Goal: Answer question/provide support

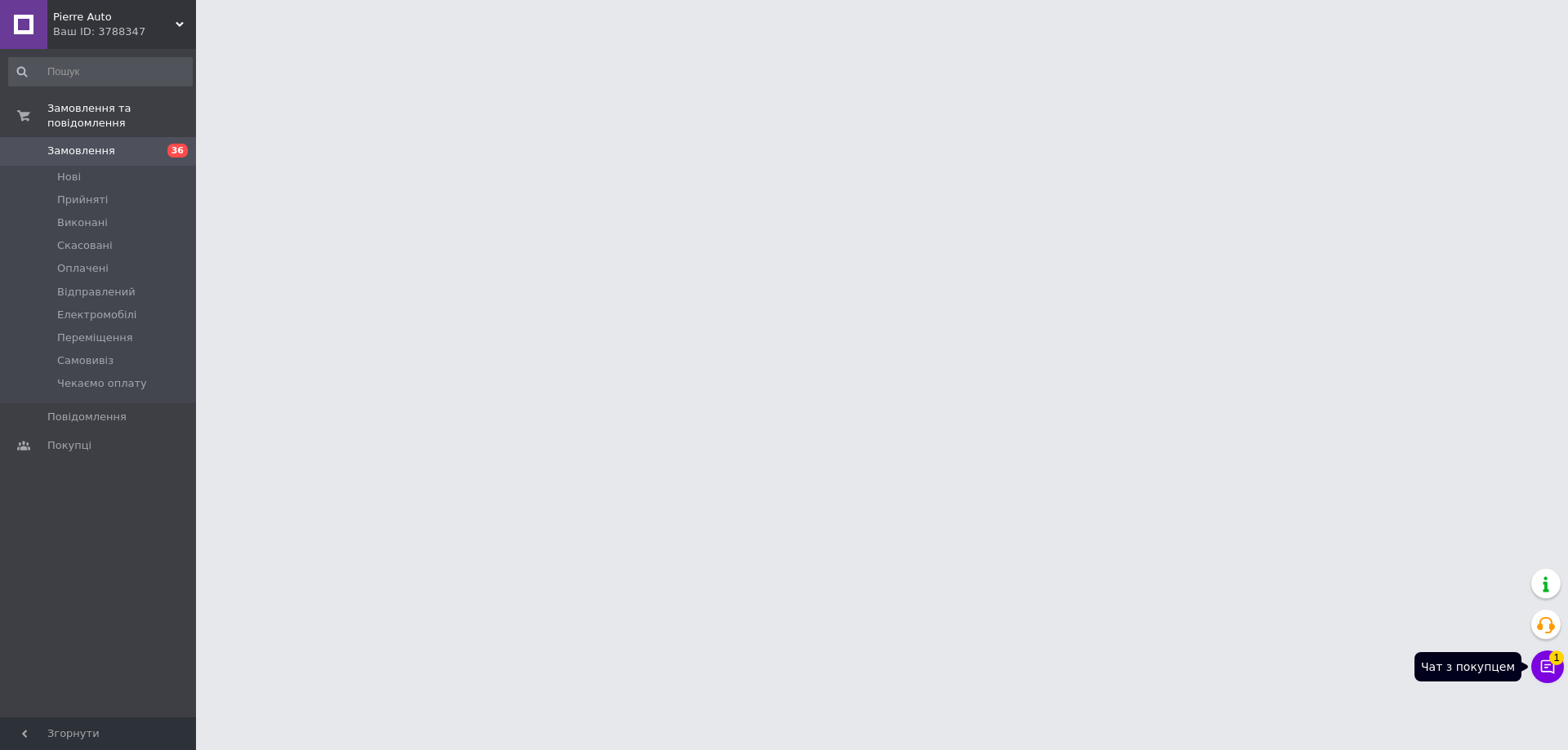
click at [1545, 672] on button "Чат з покупцем 1" at bounding box center [1547, 667] width 33 height 33
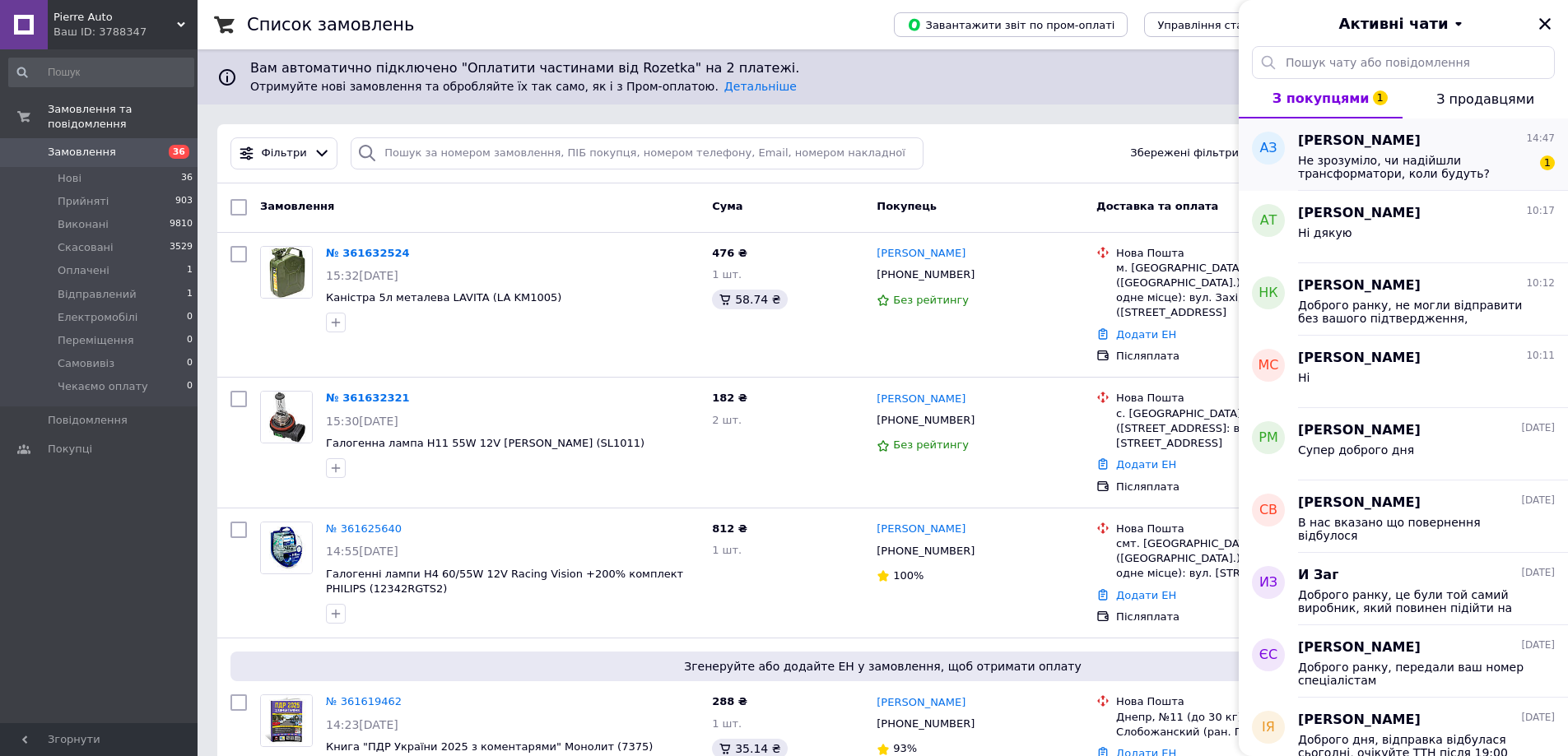
click at [1364, 179] on span "Не зрозуміло, чи надійшли трансформатори, коли будуть?" at bounding box center [1415, 167] width 234 height 26
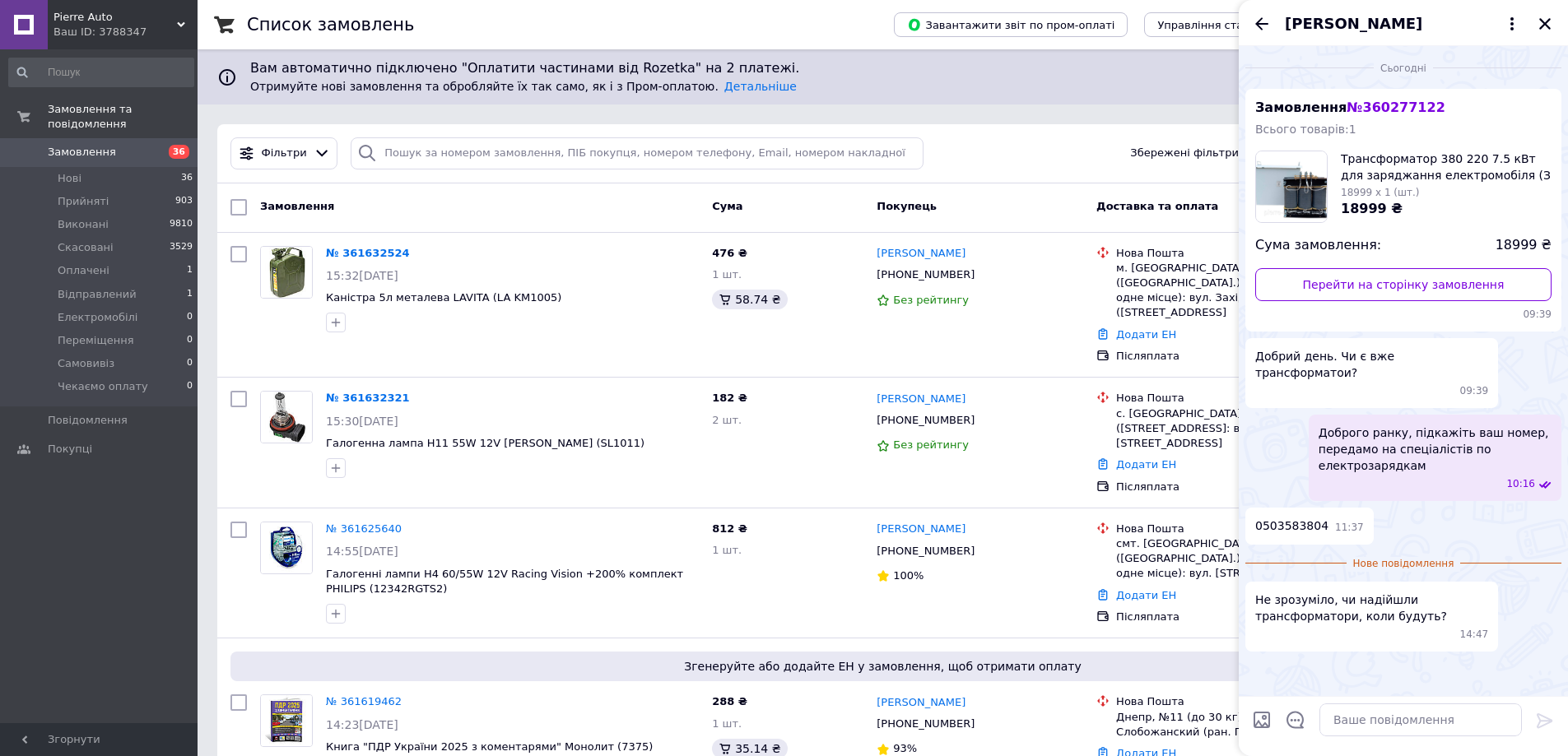
click at [1481, 509] on div "0503583804 11:37" at bounding box center [1404, 526] width 316 height 37
click at [514, 162] on input "search" at bounding box center [637, 153] width 573 height 32
paste input "361623631"
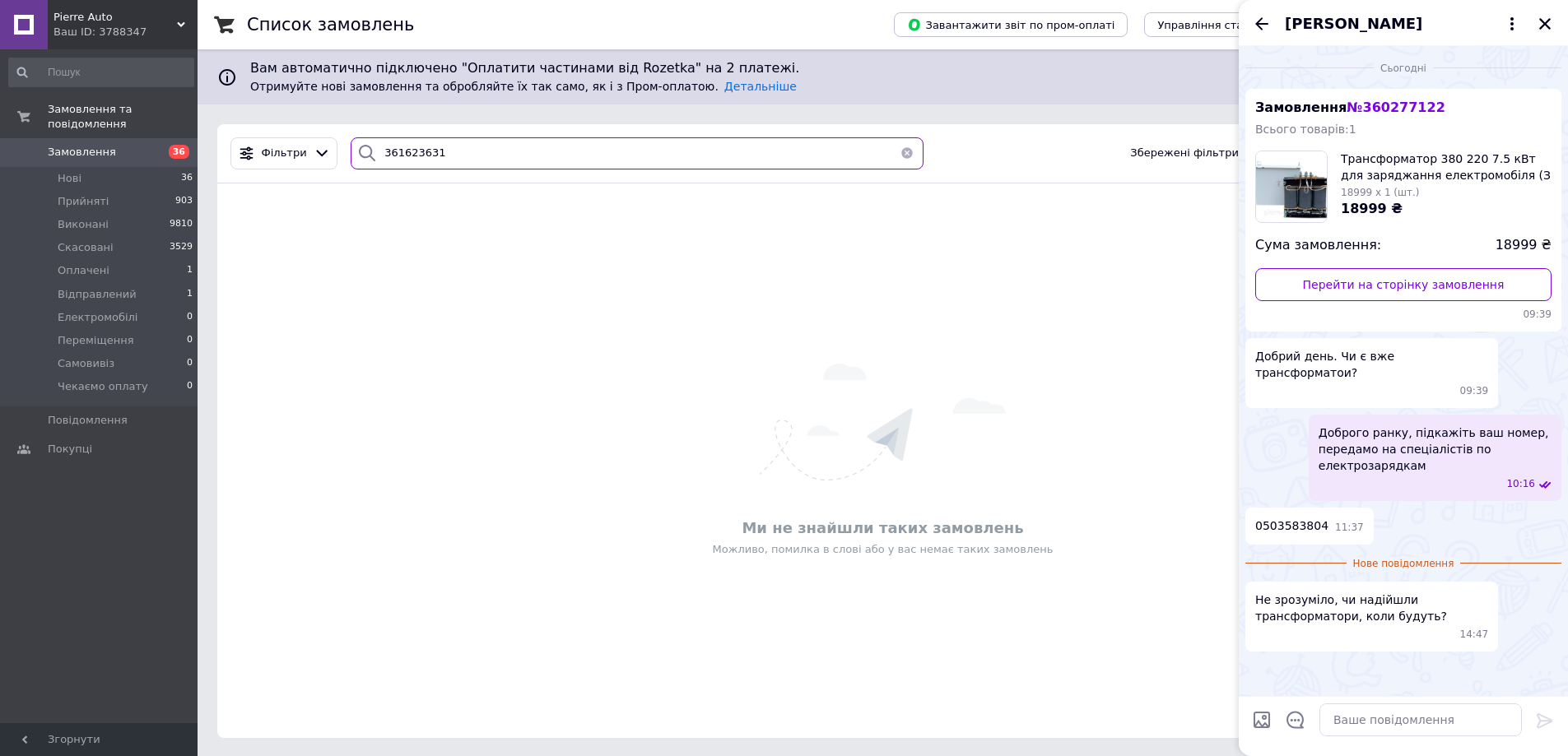
type input "361623631"
drag, startPoint x: 1558, startPoint y: 24, endPoint x: 1550, endPoint y: 22, distance: 8.2
click at [1555, 23] on div "Антон Зацепін" at bounding box center [1404, 23] width 330 height 46
click at [1542, 21] on icon "Закрити" at bounding box center [1545, 24] width 12 height 12
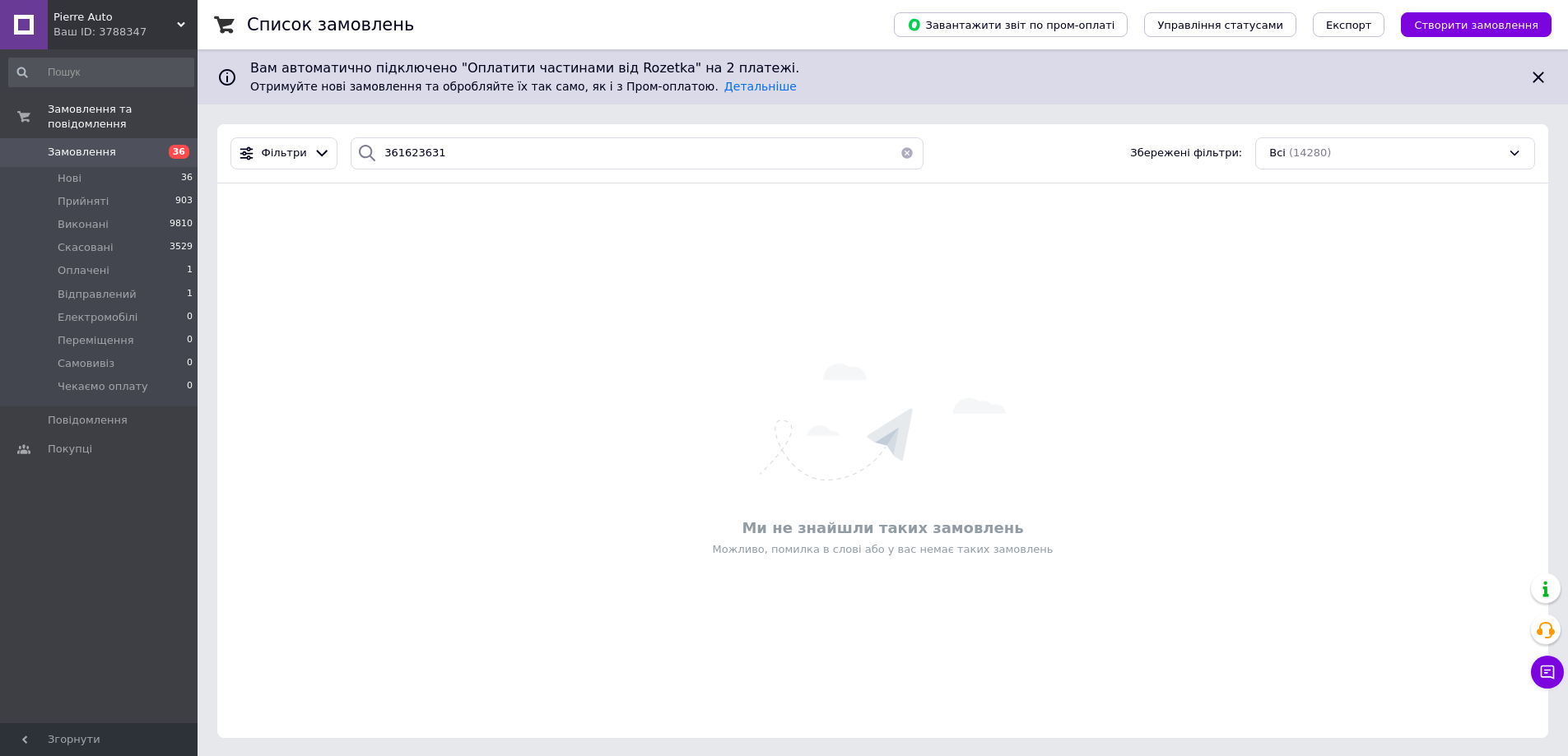
click at [136, 42] on div "Pierre Auto Ваш ID: 3788347" at bounding box center [122, 25] width 150 height 49
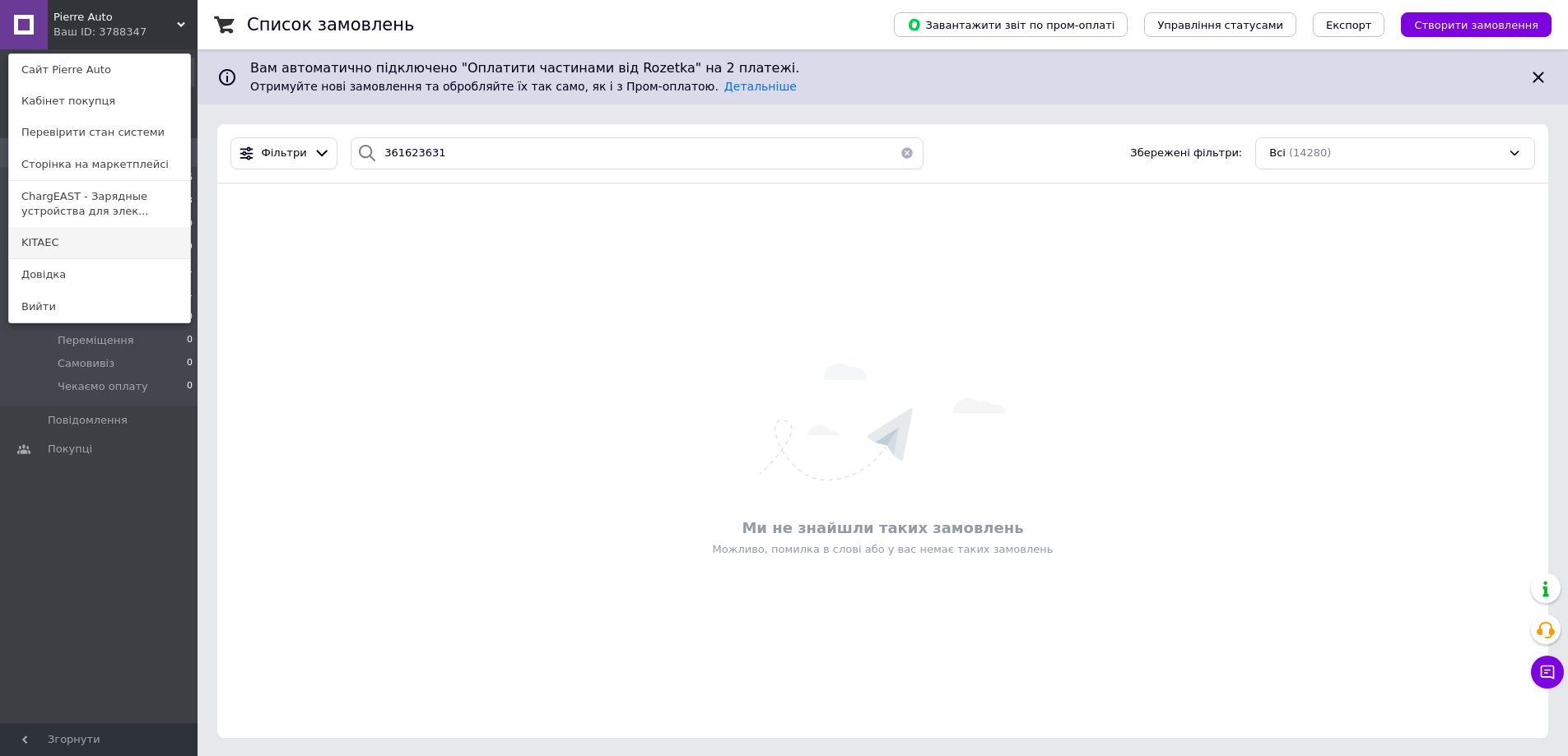
click at [79, 240] on link "KITAEC" at bounding box center [100, 243] width 181 height 31
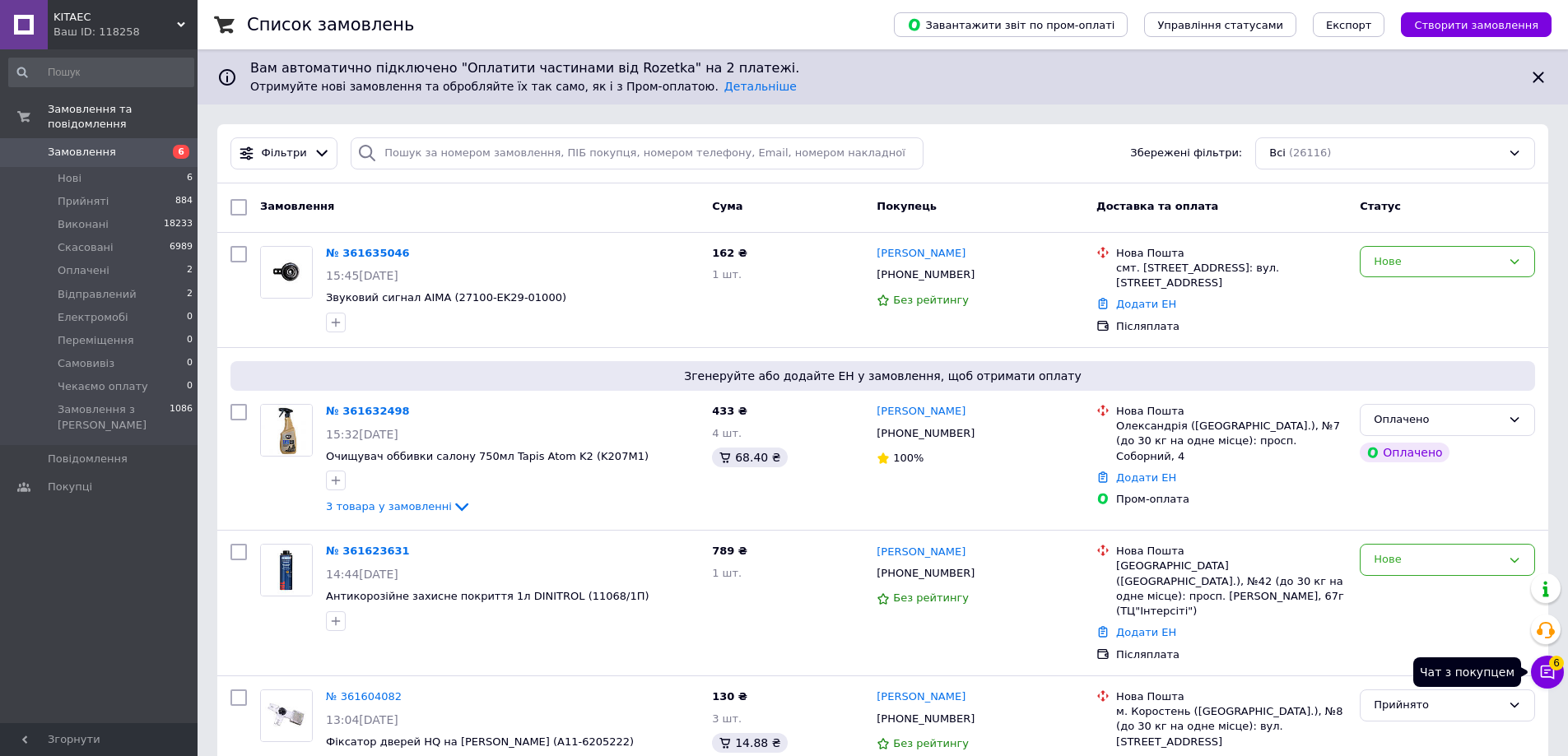
click at [1548, 672] on icon at bounding box center [1548, 672] width 14 height 14
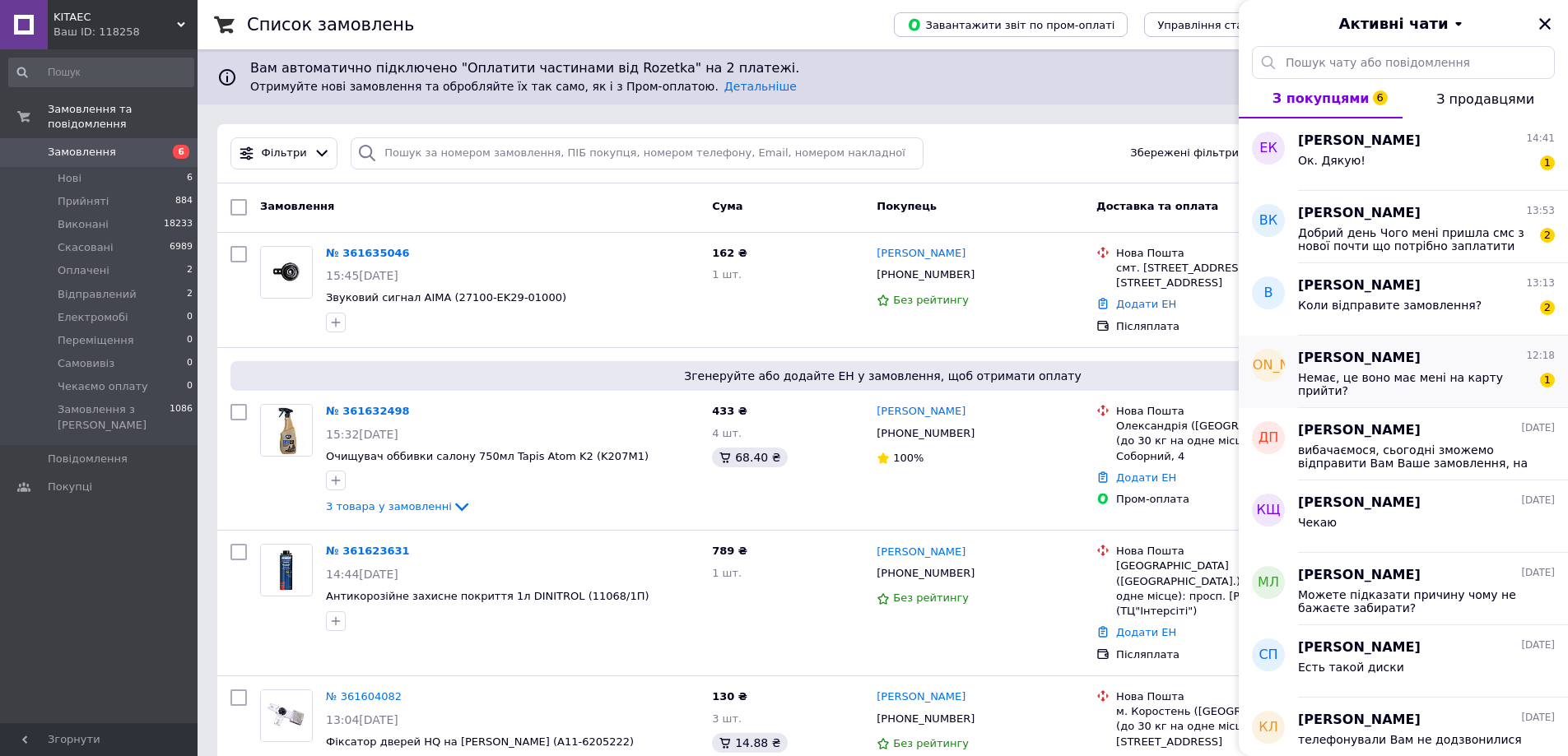
click at [1408, 379] on span "Немає, це воно має мені на карту прийти?" at bounding box center [1415, 384] width 234 height 26
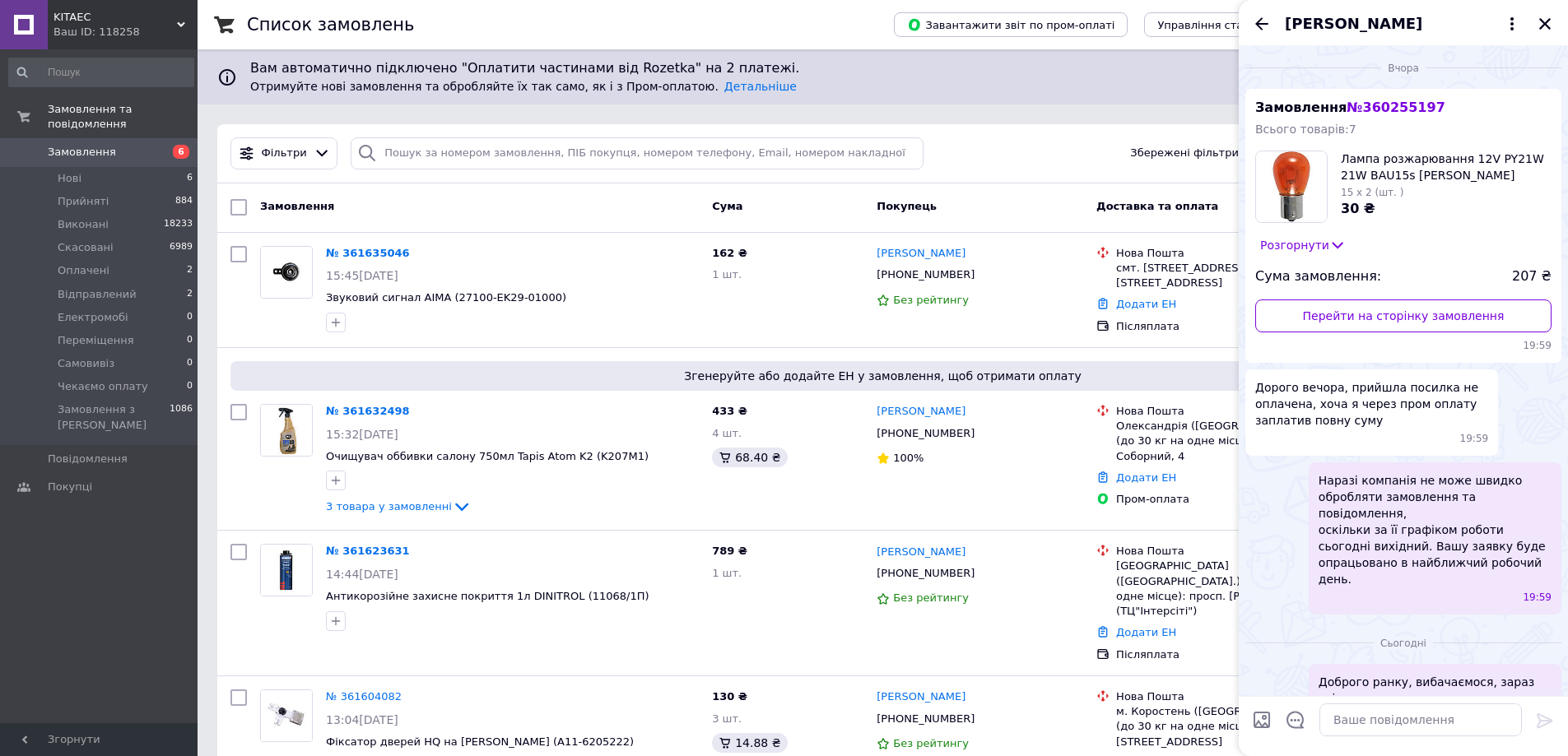
scroll to position [101, 0]
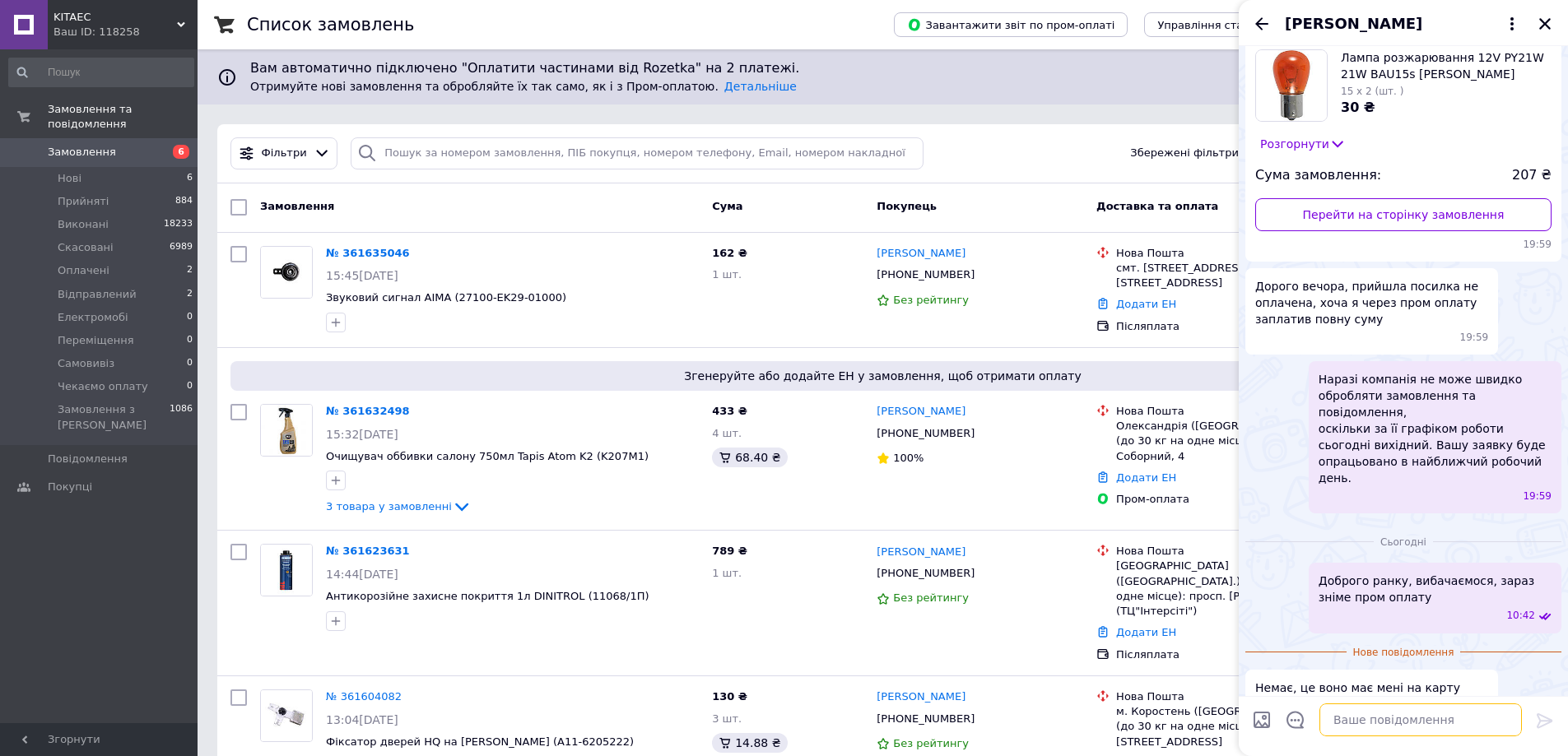
click at [1370, 714] on textarea at bounding box center [1421, 720] width 203 height 33
type textarea ","
type textarea "Ні на новій пошті, повина знятися оплата"
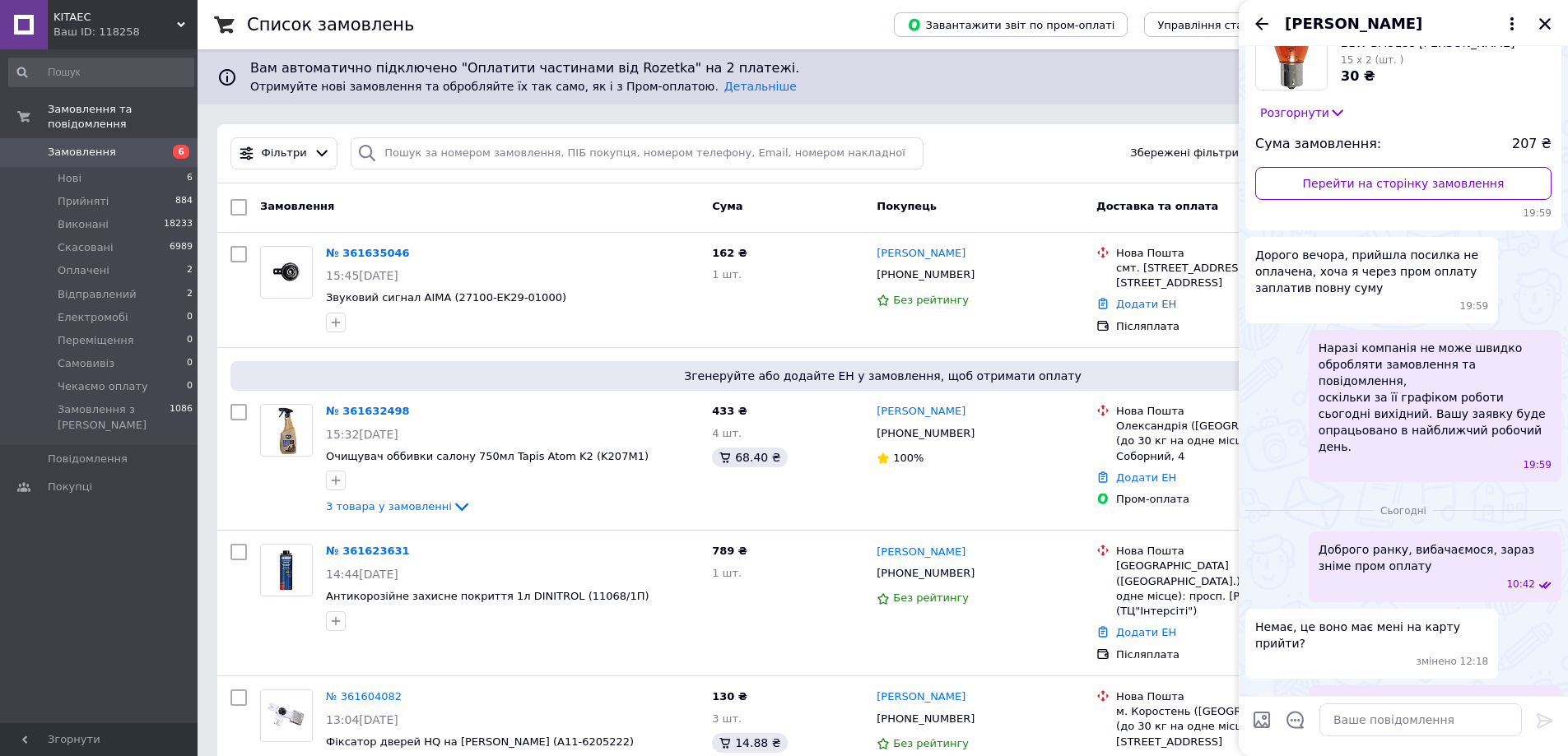
click at [1261, 13] on div "Ярослав Гуменюк" at bounding box center [1404, 23] width 330 height 46
click at [668, 148] on input "search" at bounding box center [637, 153] width 573 height 32
paste input "361623631"
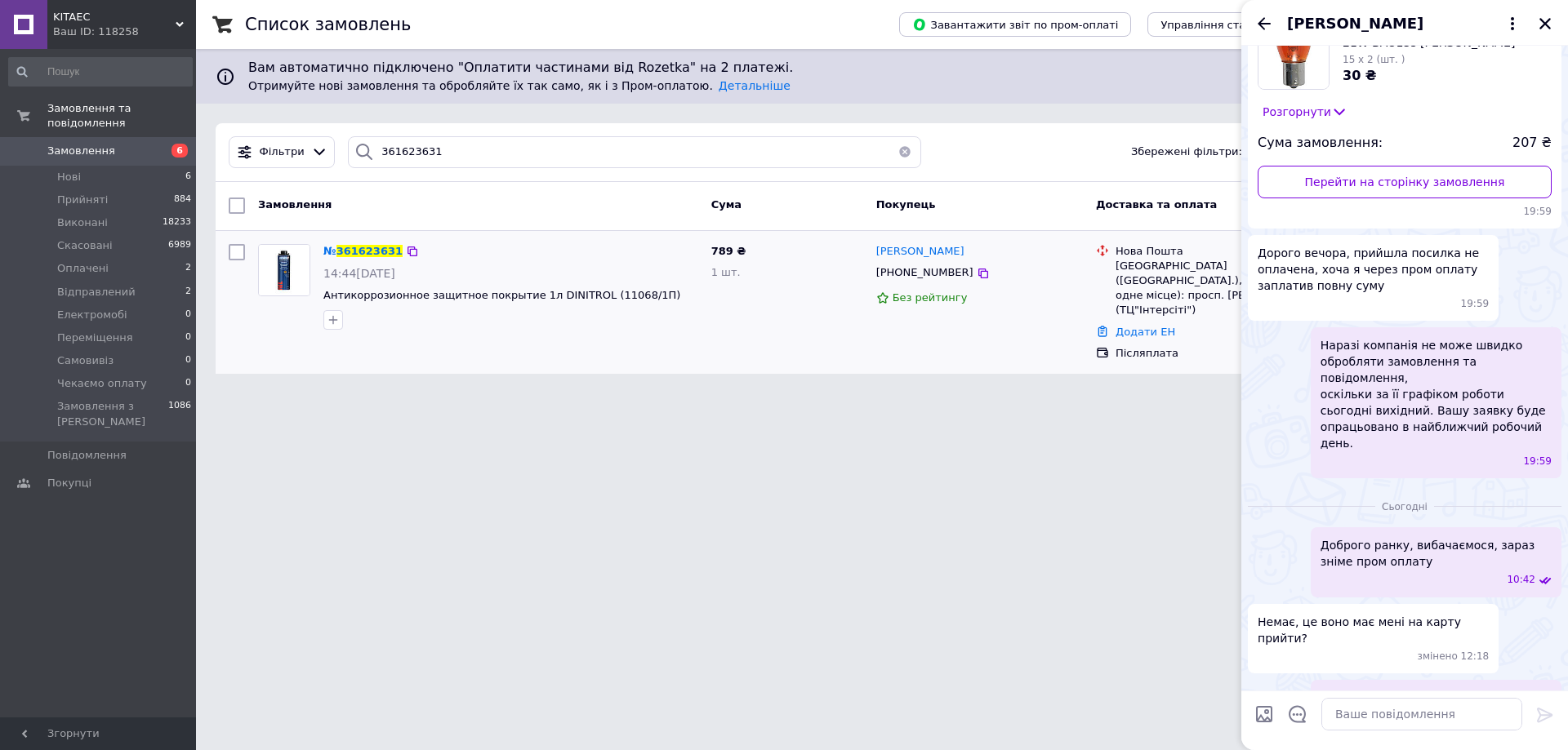
click at [1130, 263] on div "Львів (Львівська обл.), №42 (до 30 кг на одне місце): просп. В'ячеслава Чорново…" at bounding box center [1230, 289] width 231 height 60
copy div "Львів"
click at [1550, 21] on icon "Закрити" at bounding box center [1544, 24] width 14 height 14
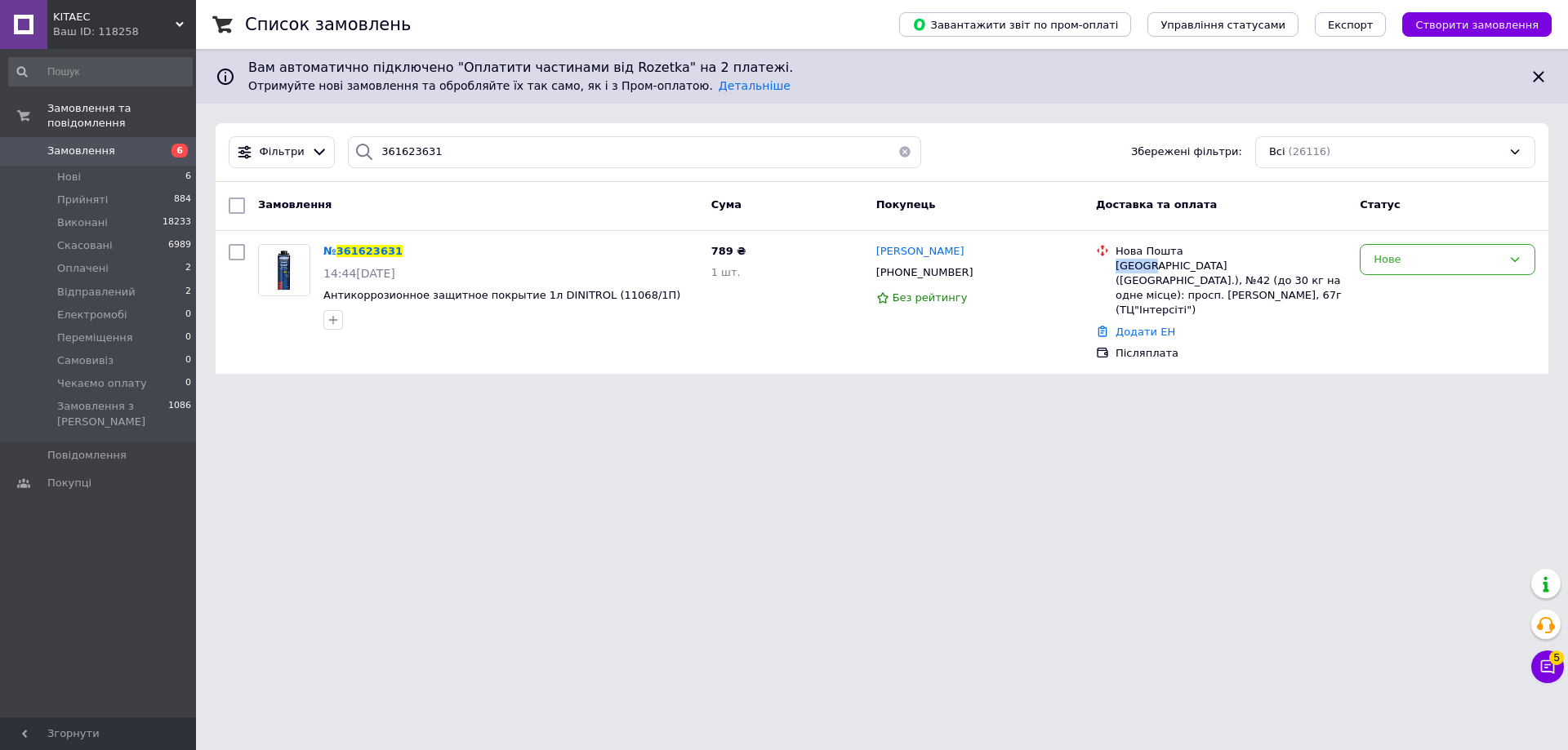
copy div "Львів"
click at [467, 168] on input "361623631" at bounding box center [634, 152] width 573 height 32
click at [1121, 268] on div "Львів (Львівська обл.), №42 (до 30 кг на одне місце): просп. В'ячеслава Чорново…" at bounding box center [1230, 289] width 231 height 60
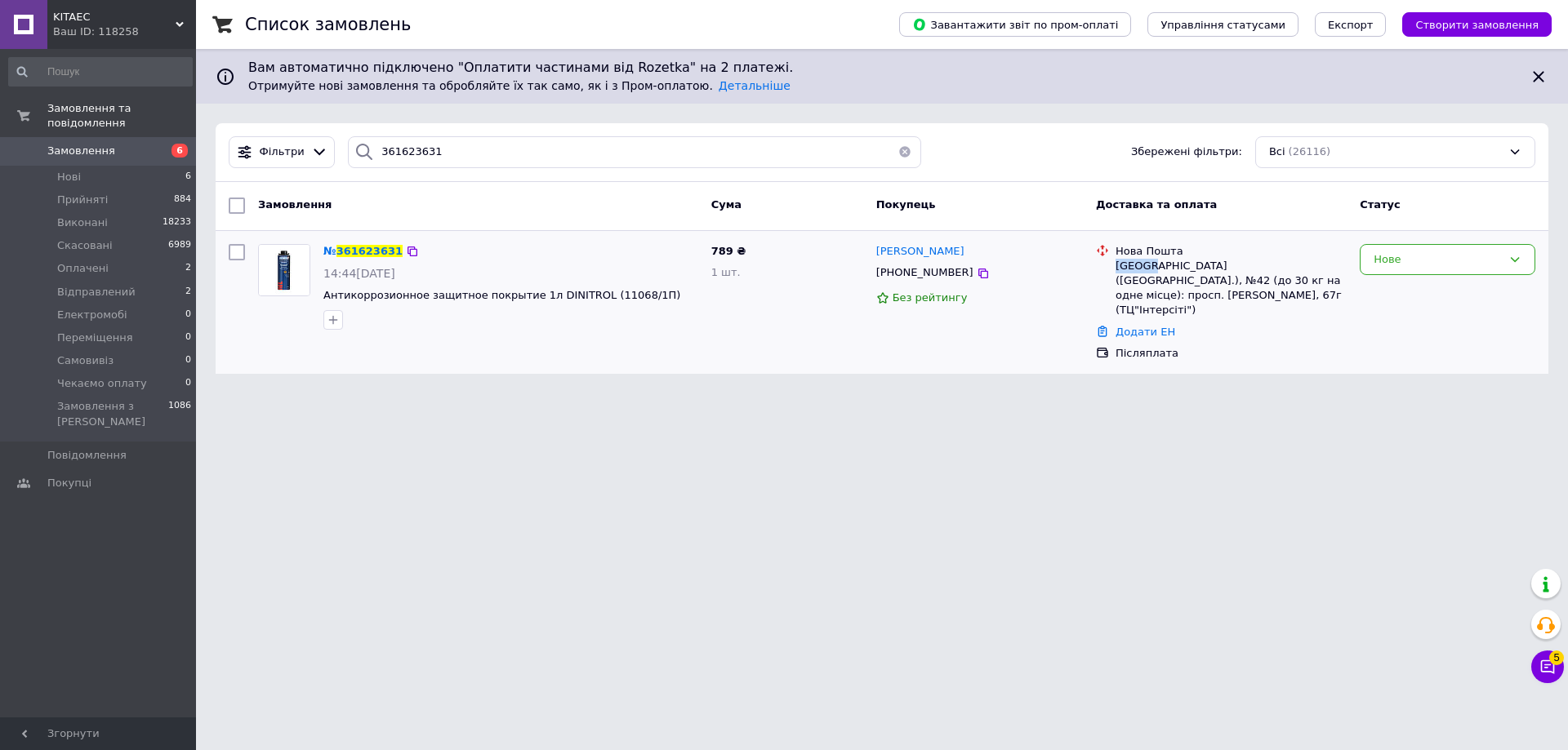
click at [1121, 268] on div "Львів (Львівська обл.), №42 (до 30 кг на одне місце): просп. В'ячеслава Чорново…" at bounding box center [1230, 289] width 231 height 60
copy div "Львів"
click at [644, 157] on input "361623631" at bounding box center [634, 152] width 573 height 32
paste input "8982"
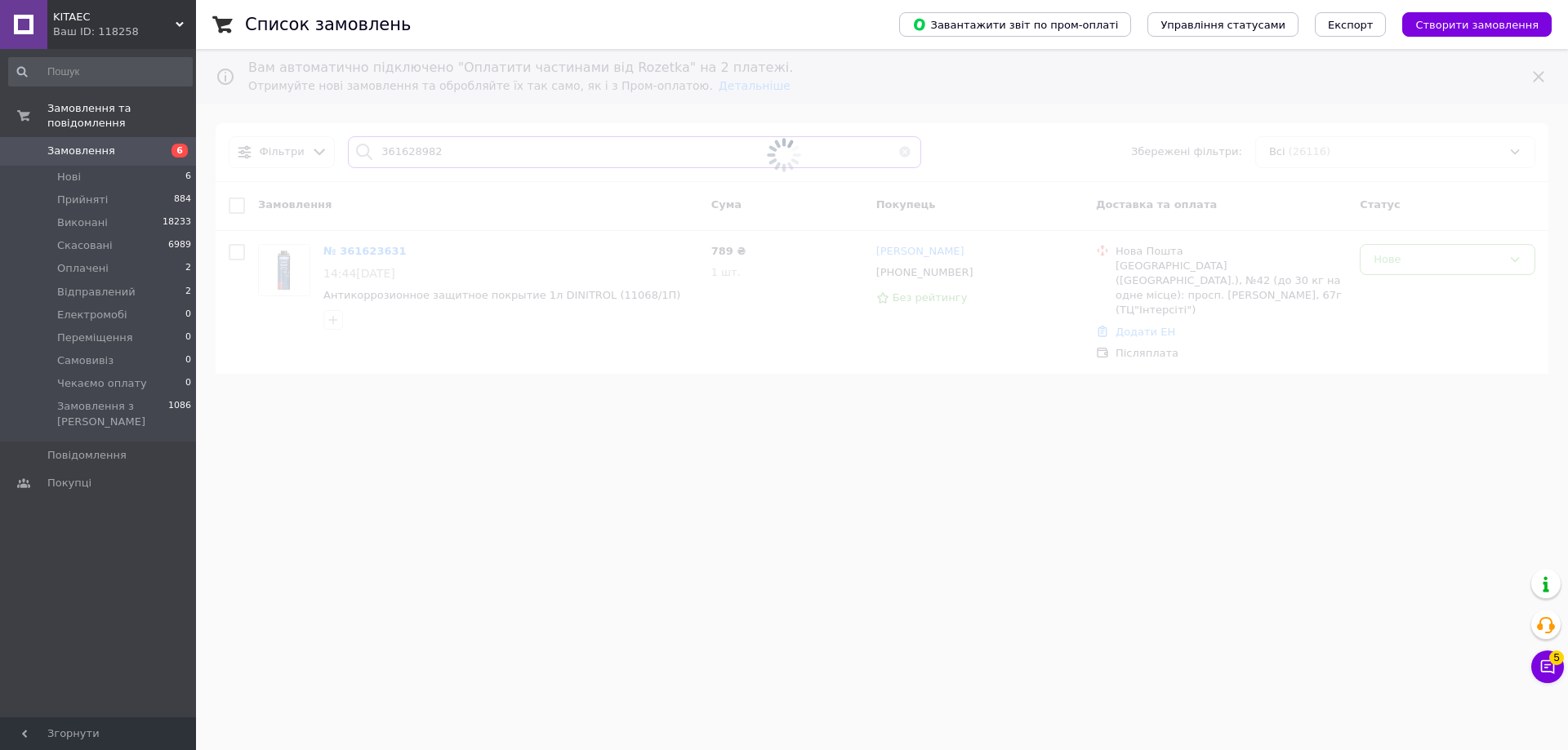
type input "361628982"
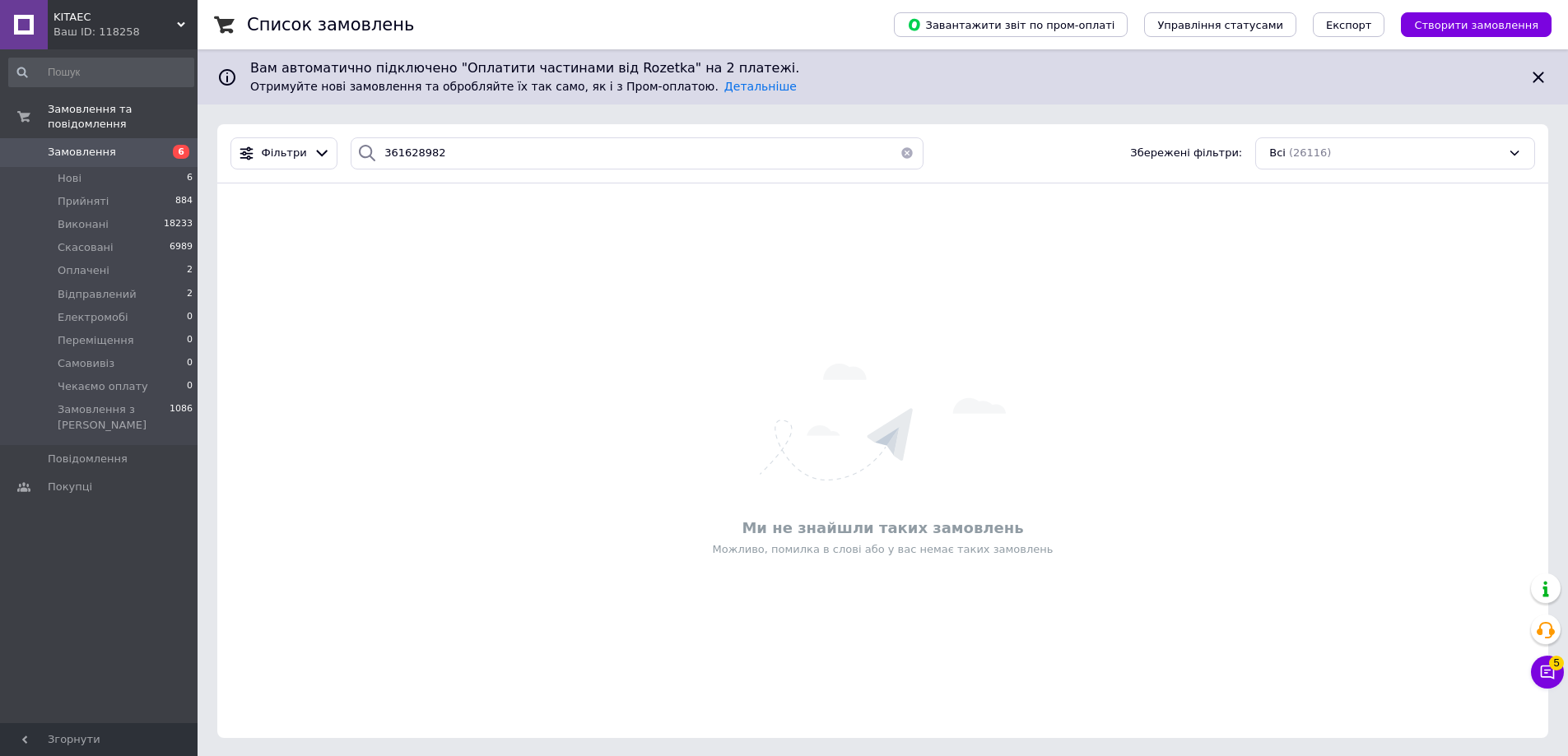
click at [144, 17] on span "KITAEC" at bounding box center [115, 17] width 123 height 15
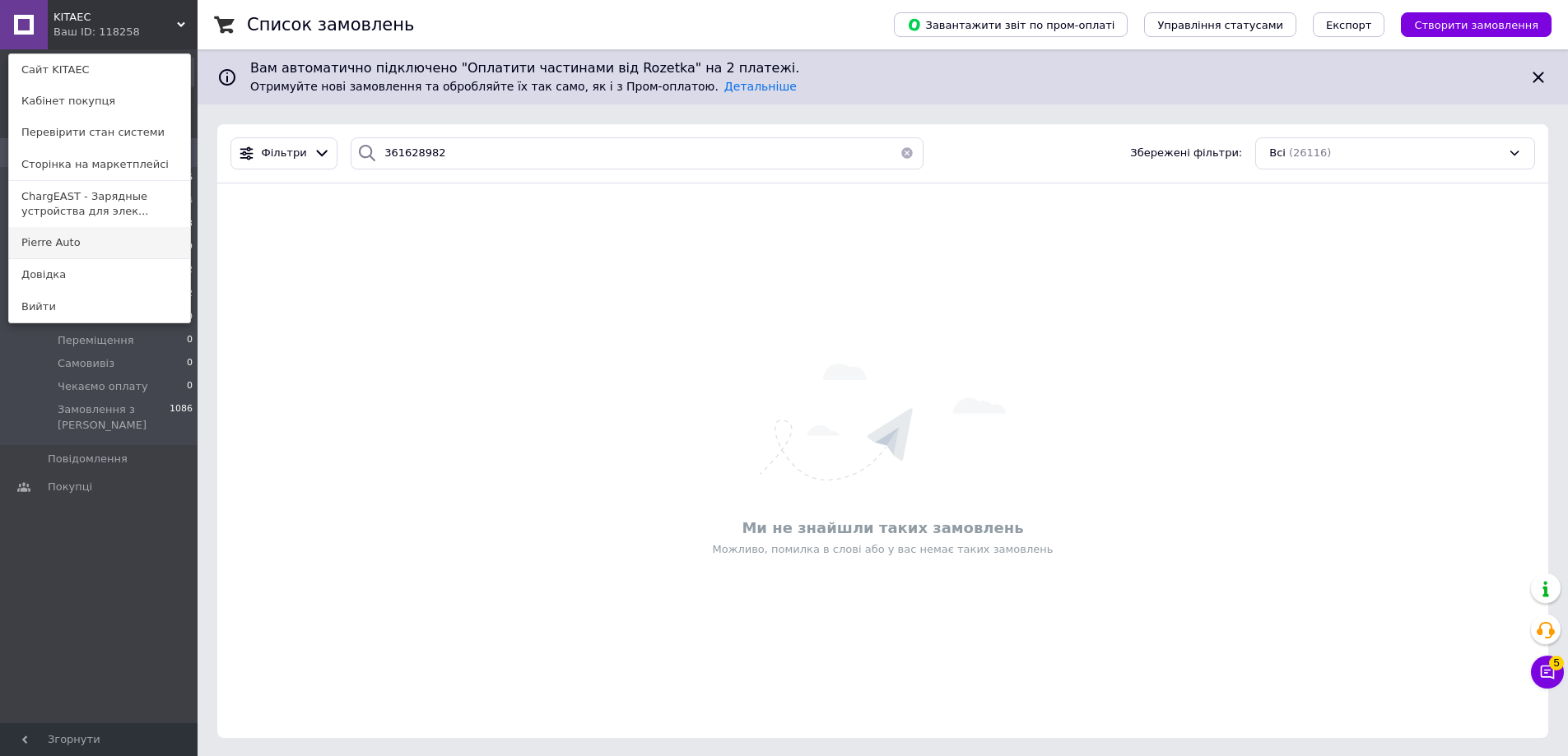
click at [100, 245] on link "Pierre Auto" at bounding box center [100, 243] width 181 height 31
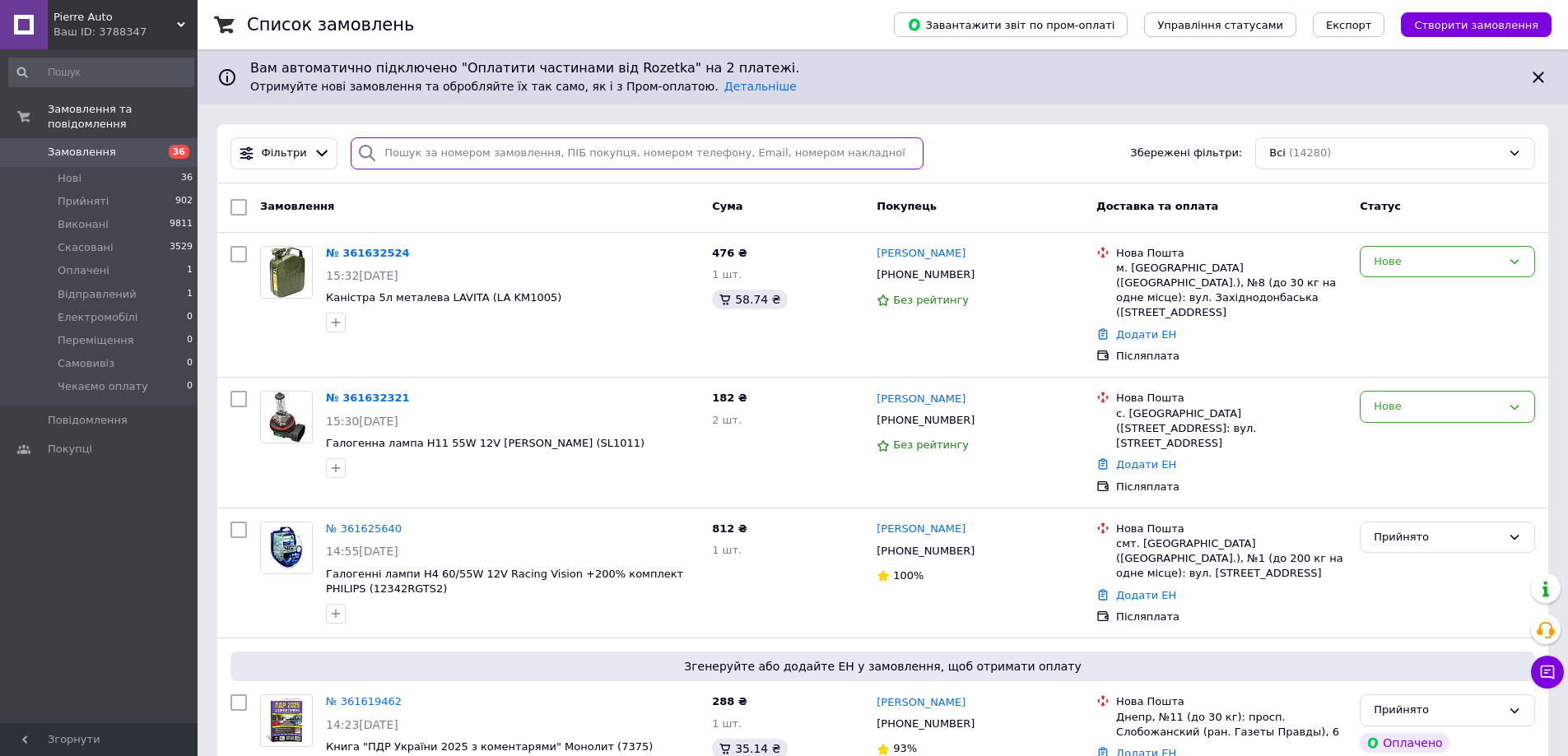
click at [648, 159] on input "search" at bounding box center [637, 153] width 573 height 32
paste input "361628982"
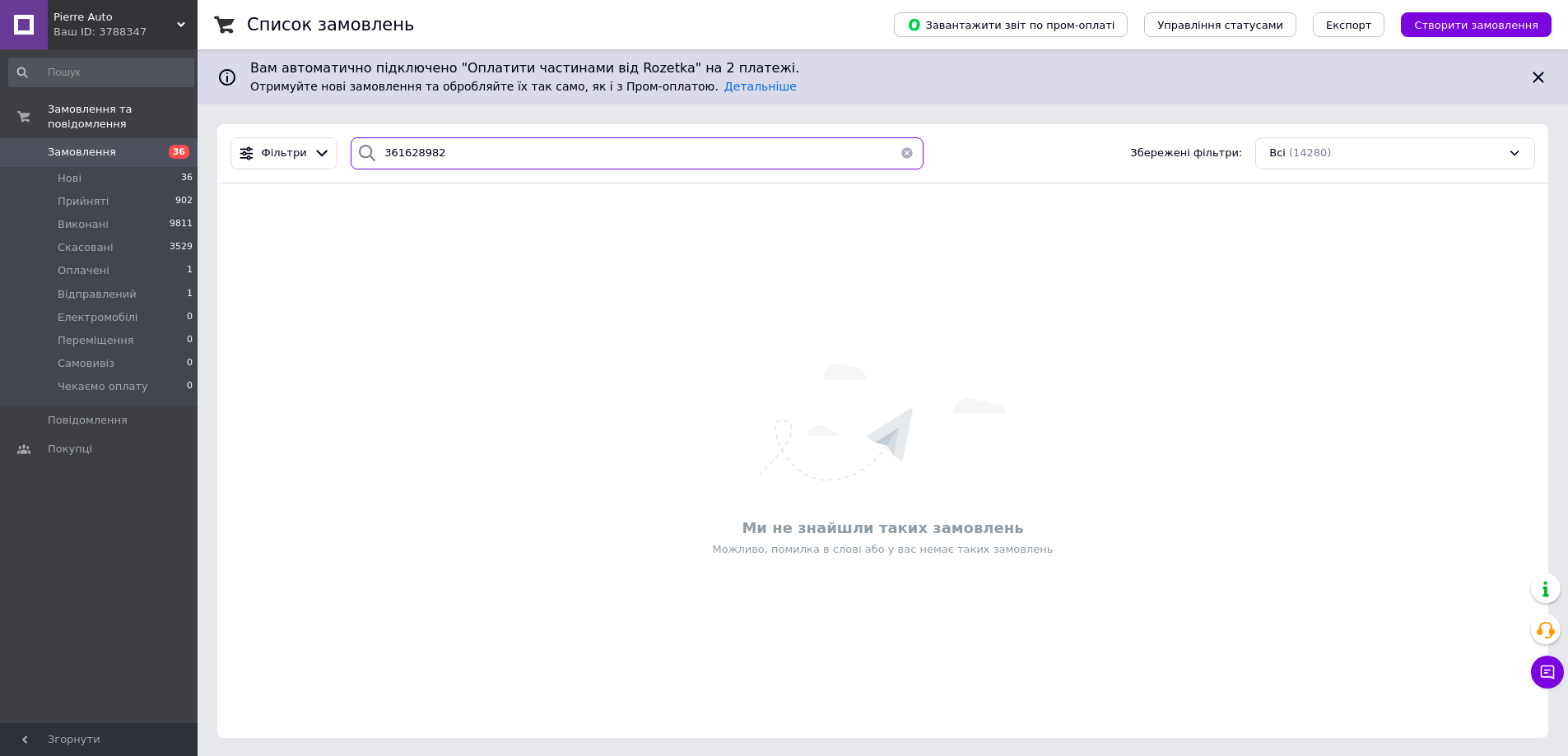
type input "361628982"
click at [75, 27] on div "Ваш ID: 3788347" at bounding box center [126, 32] width 144 height 15
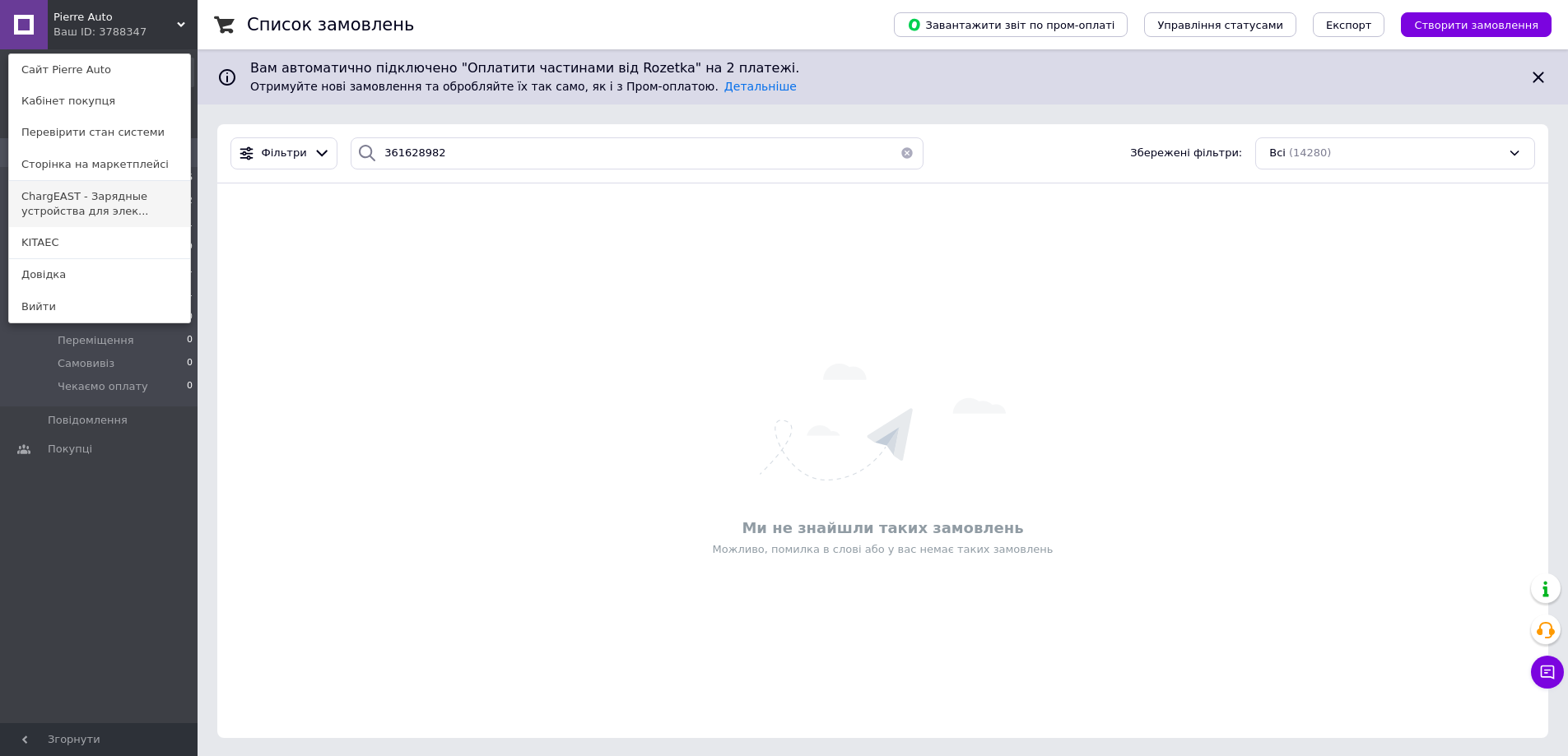
click at [125, 214] on link "ChargEAST - Зарядные устройства для элек..." at bounding box center [100, 204] width 181 height 46
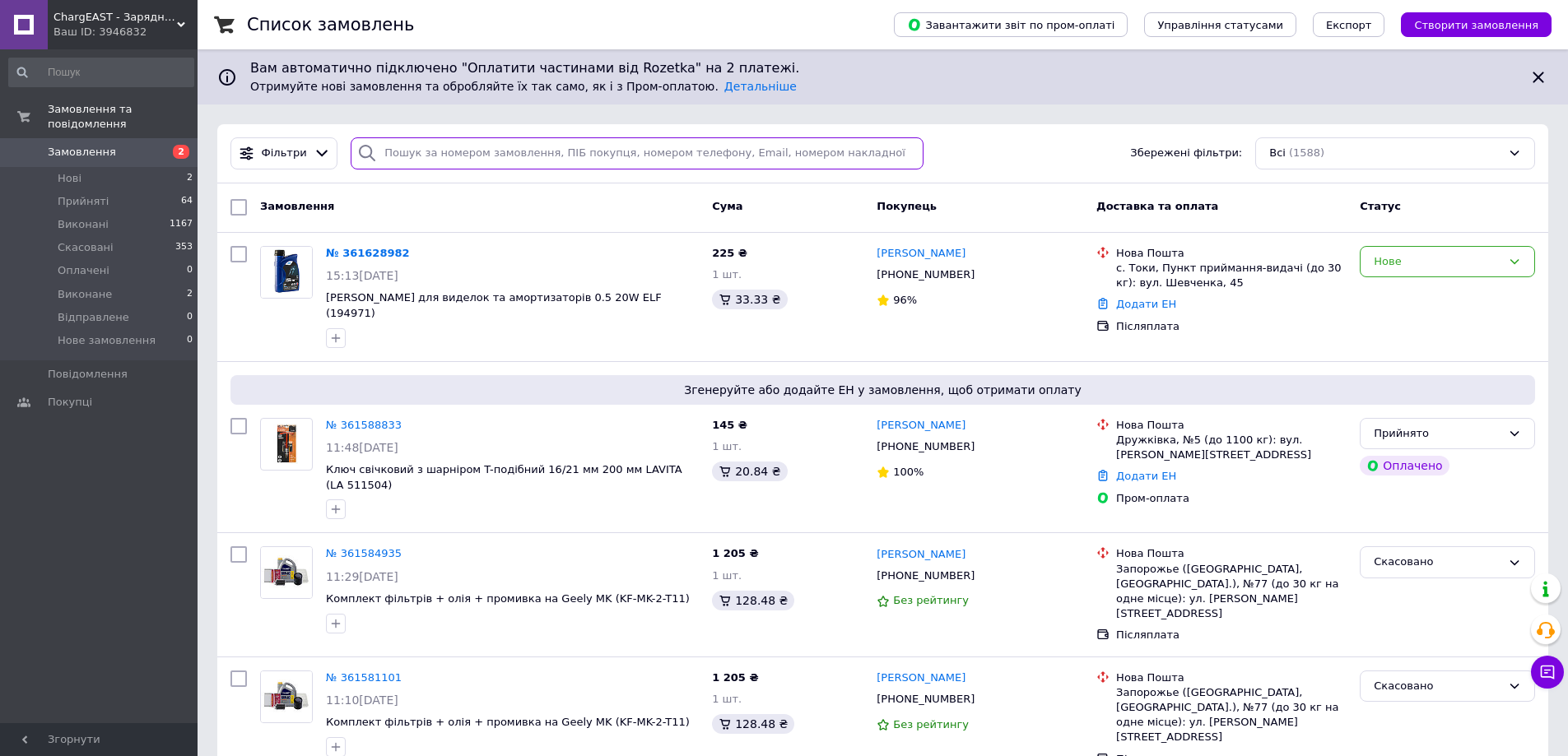
click at [626, 153] on input "search" at bounding box center [637, 153] width 573 height 32
paste input "361628982"
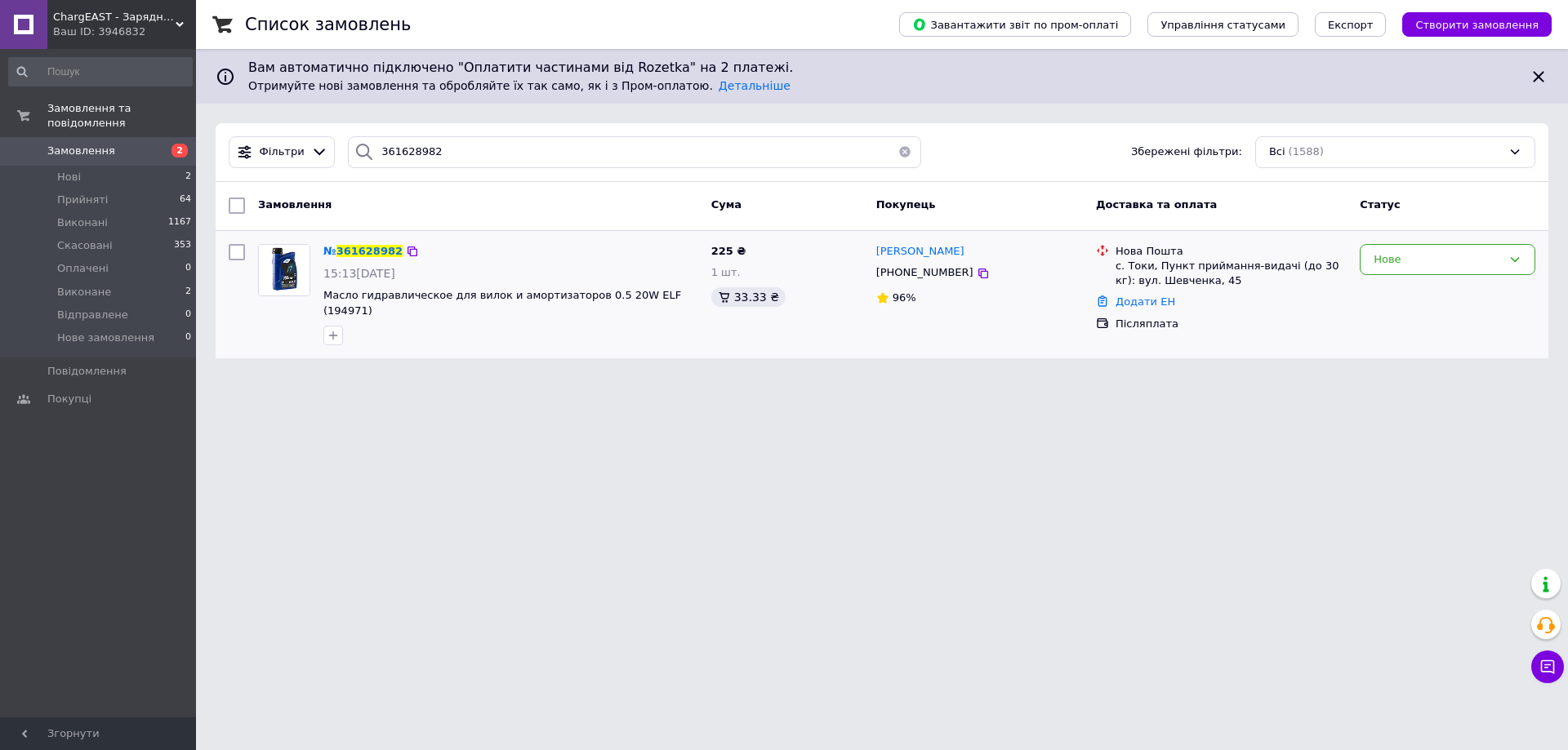
click at [1140, 267] on div "с. Токи, Пункт приймання-видачі (до 30 кг): вул. Шевченка, 45" at bounding box center [1230, 274] width 231 height 29
copy div "Токи"
click at [658, 161] on input "361628982" at bounding box center [634, 152] width 573 height 32
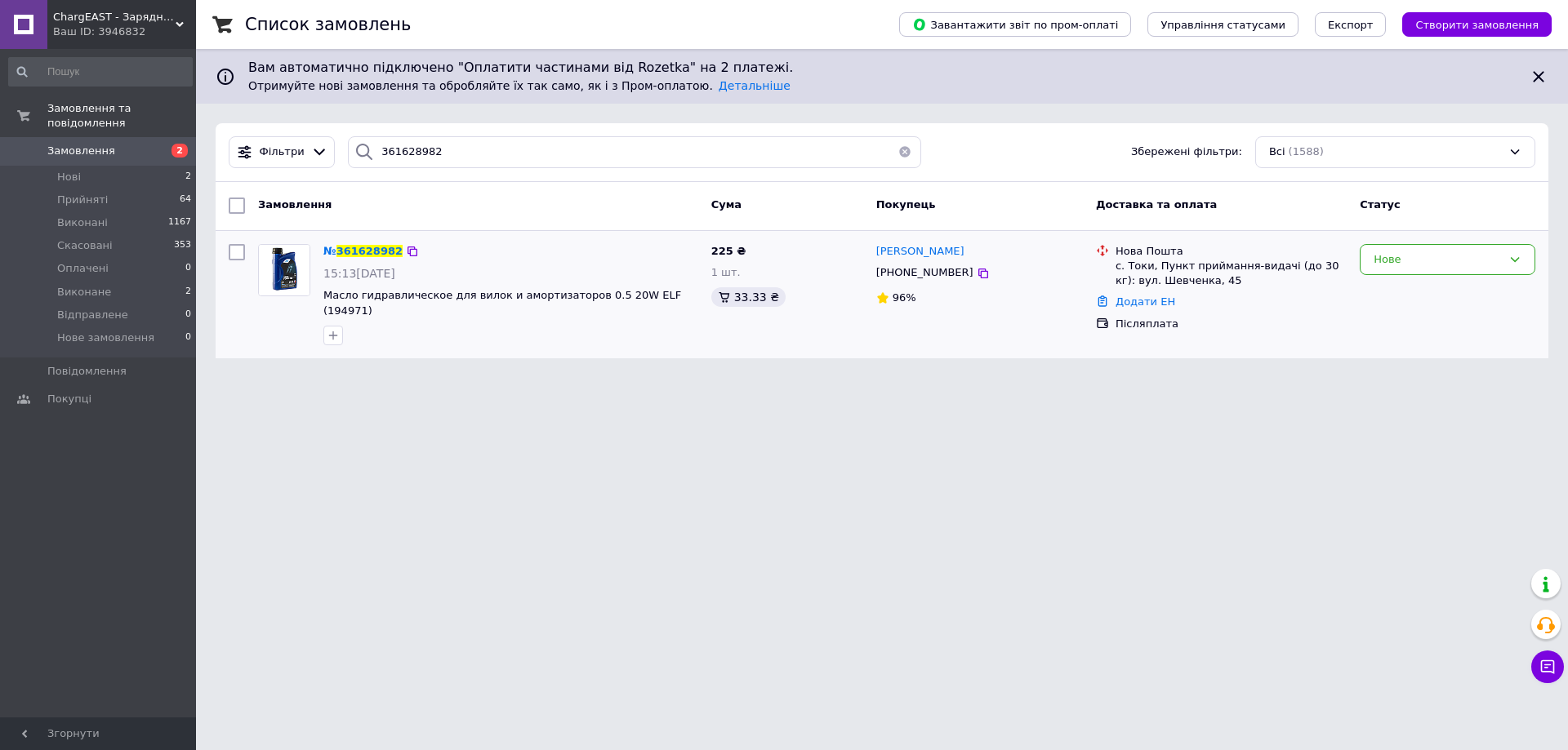
click at [1130, 266] on div "с. Токи, Пункт приймання-видачі (до 30 кг): вул. Шевченка, 45" at bounding box center [1230, 274] width 231 height 29
copy div "Токи"
click at [493, 155] on input "361628982" at bounding box center [634, 152] width 573 height 32
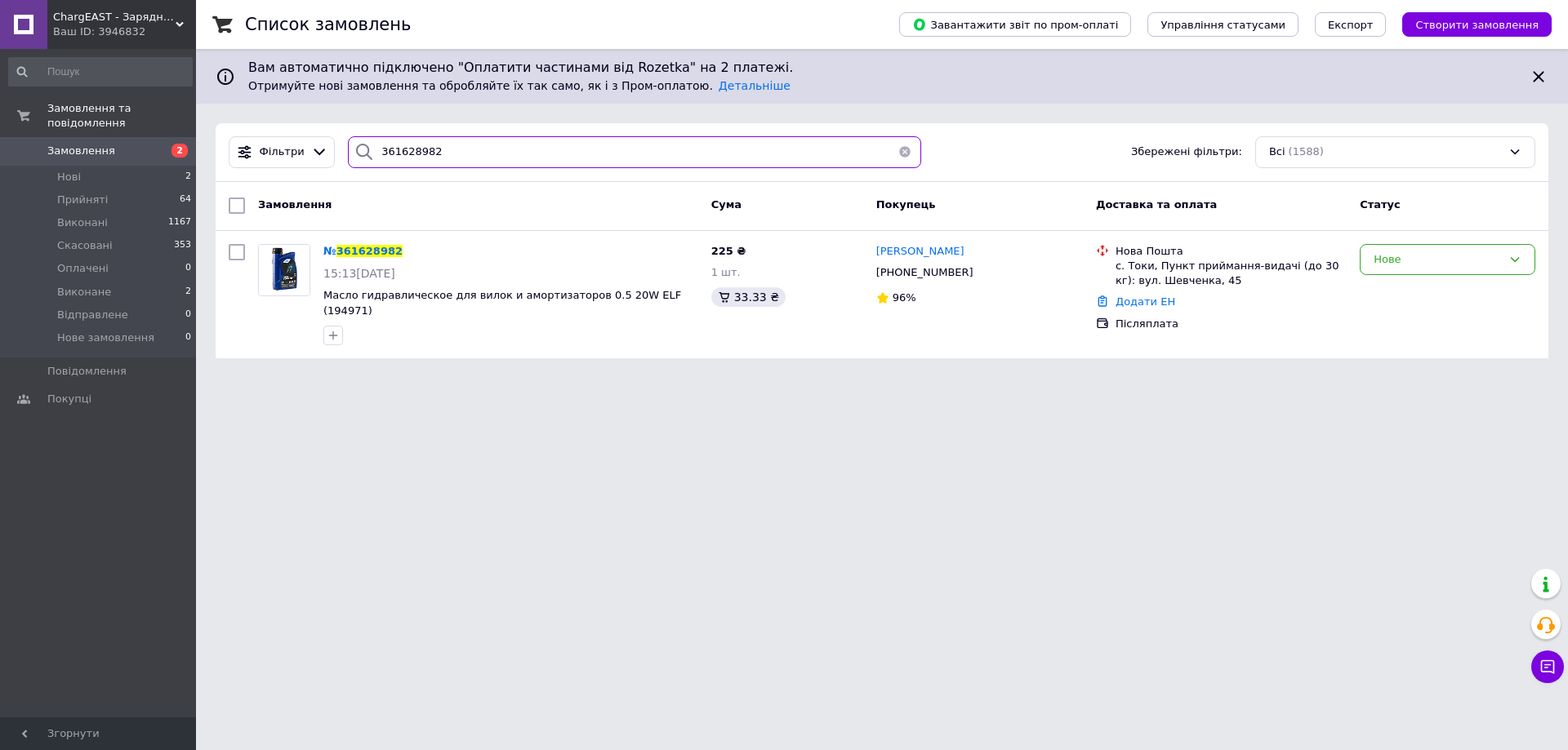
paste input "32321"
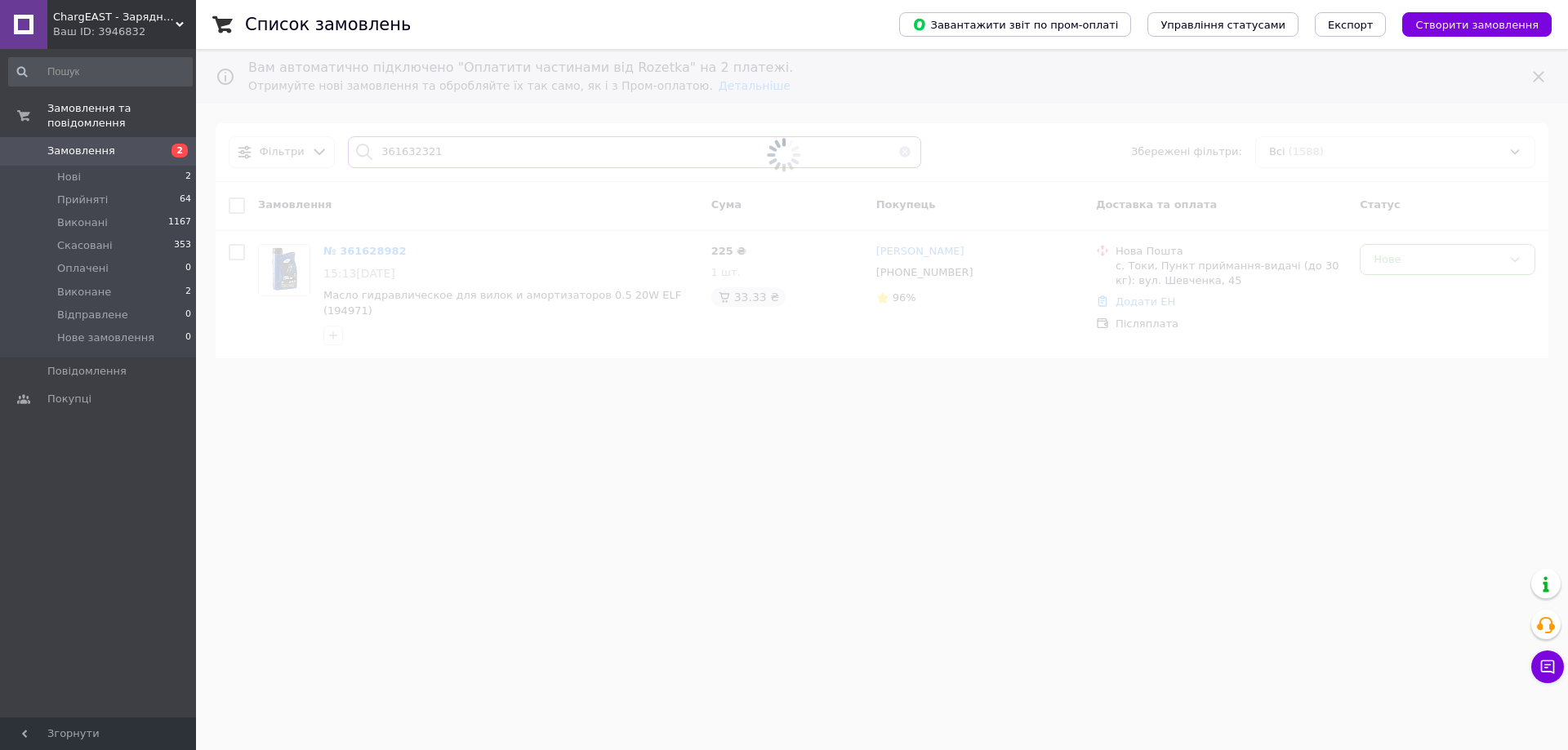
type input "361632321"
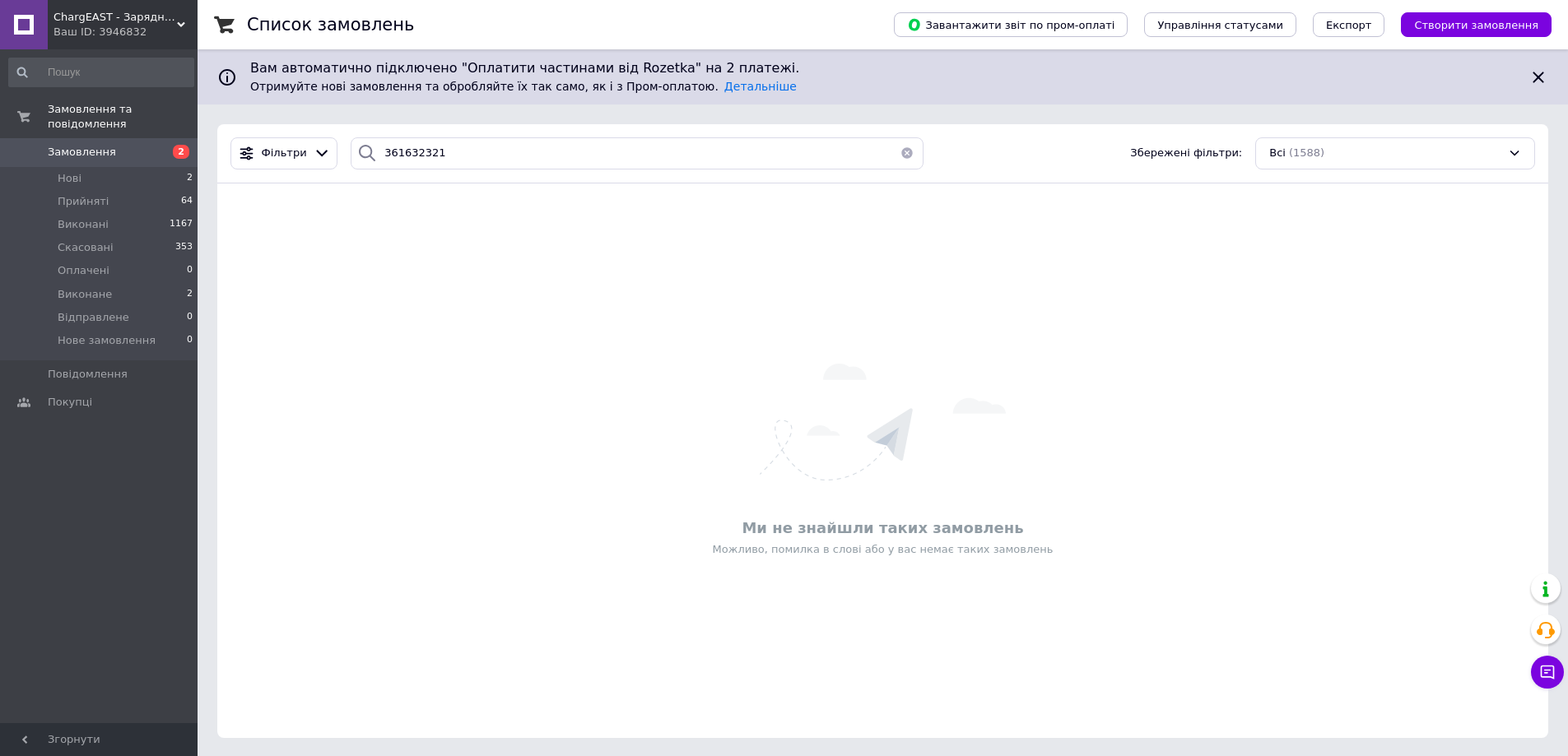
click at [96, 22] on span "ChargEAST - Зарядні пристрої для електромобілів" at bounding box center [115, 17] width 123 height 15
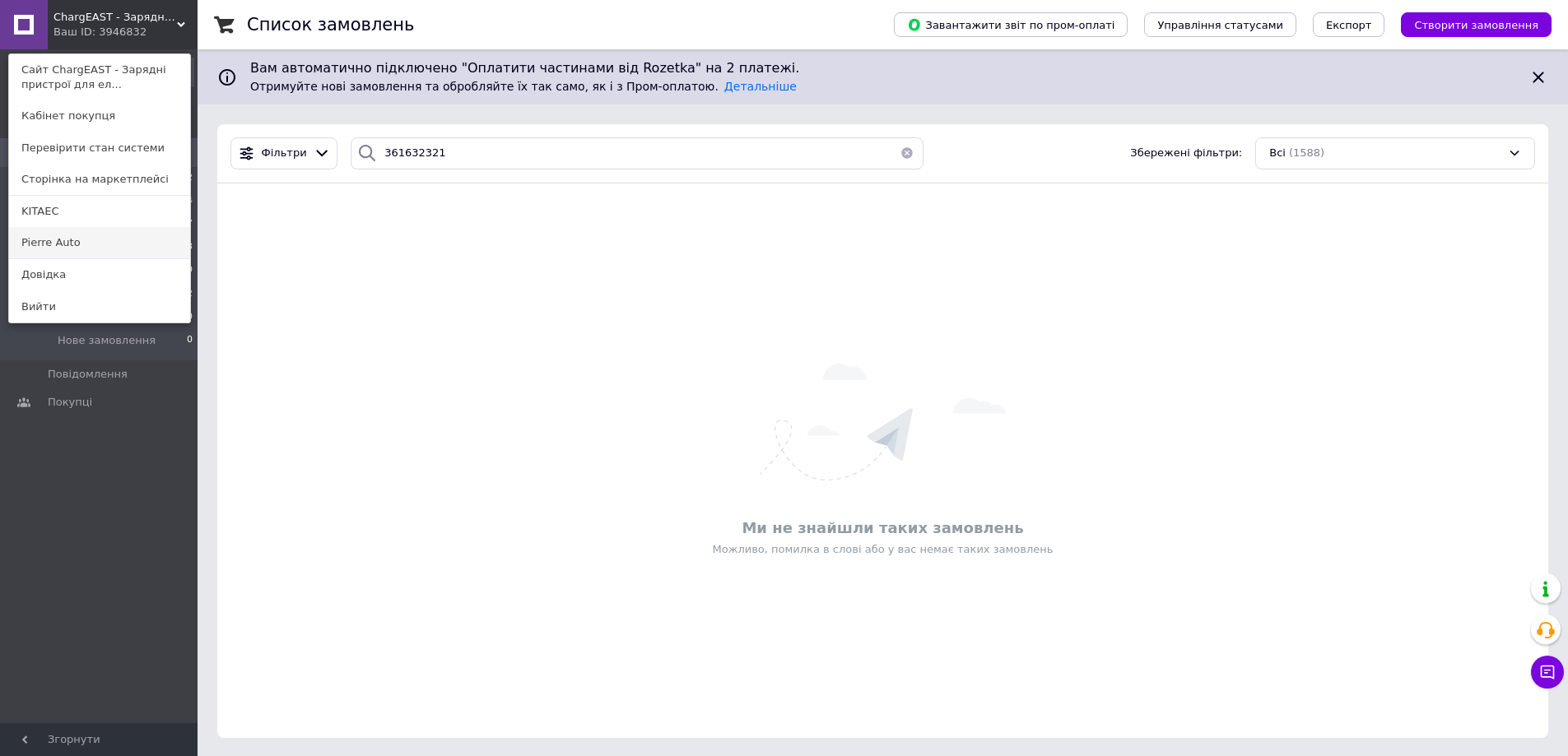
click at [73, 241] on link "Pierre Auto" at bounding box center [100, 243] width 181 height 31
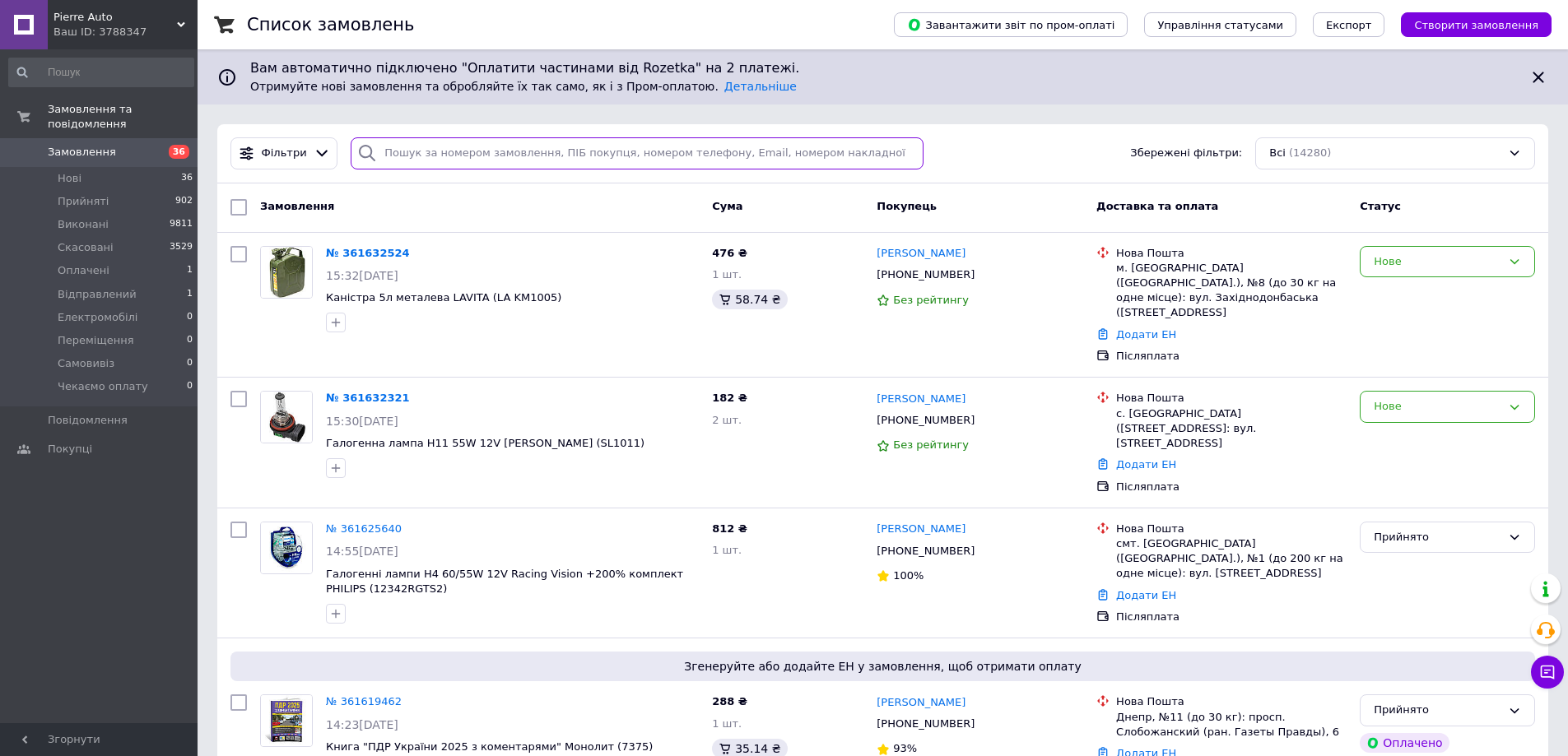
click at [462, 157] on input "search" at bounding box center [637, 153] width 573 height 32
paste input "361632321"
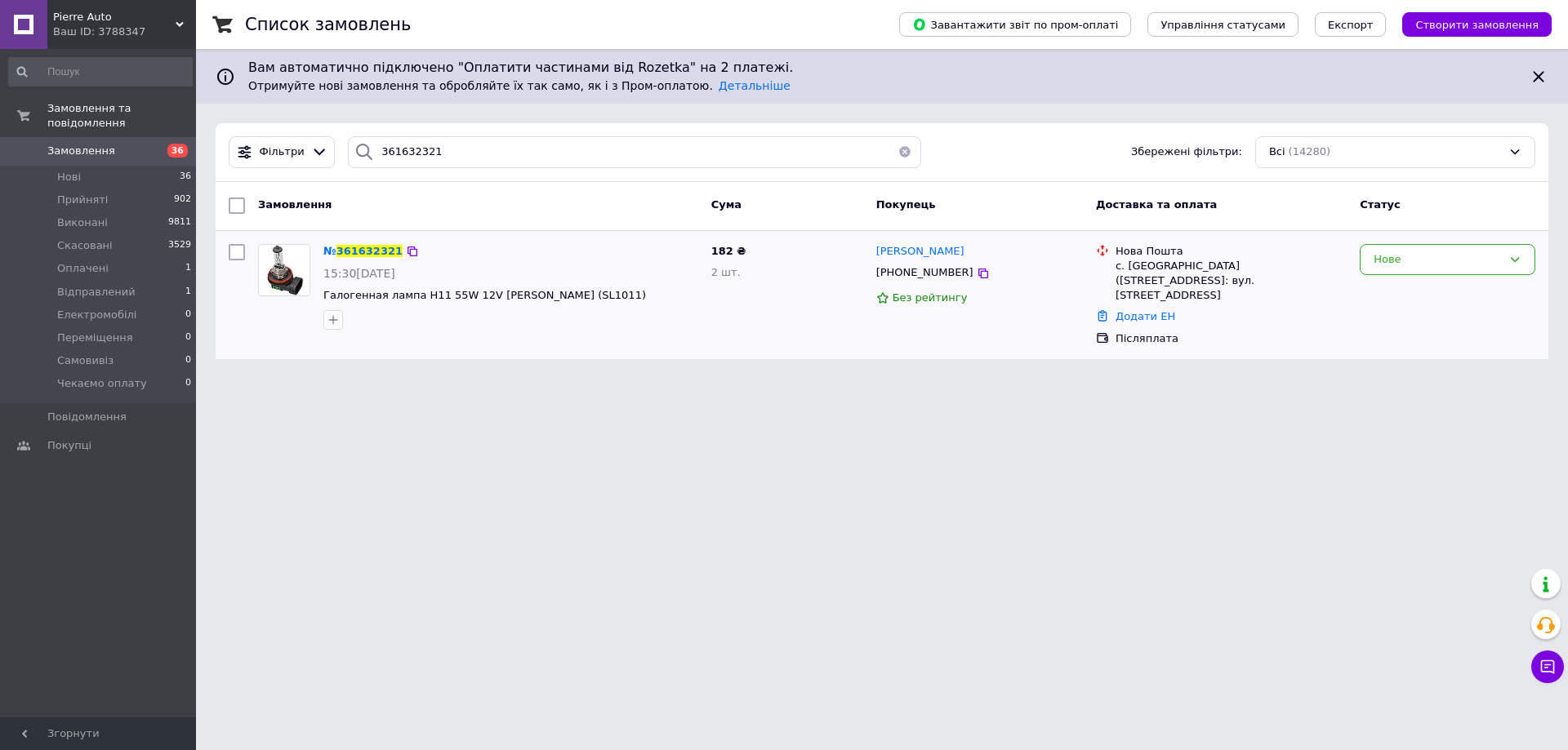
click at [1147, 268] on div "с. [GEOGRAPHIC_DATA] ([STREET_ADDRESS]: вул. [STREET_ADDRESS]" at bounding box center [1230, 282] width 231 height 45
copy div "Балаклея"
click at [486, 138] on input "361632321" at bounding box center [634, 152] width 573 height 32
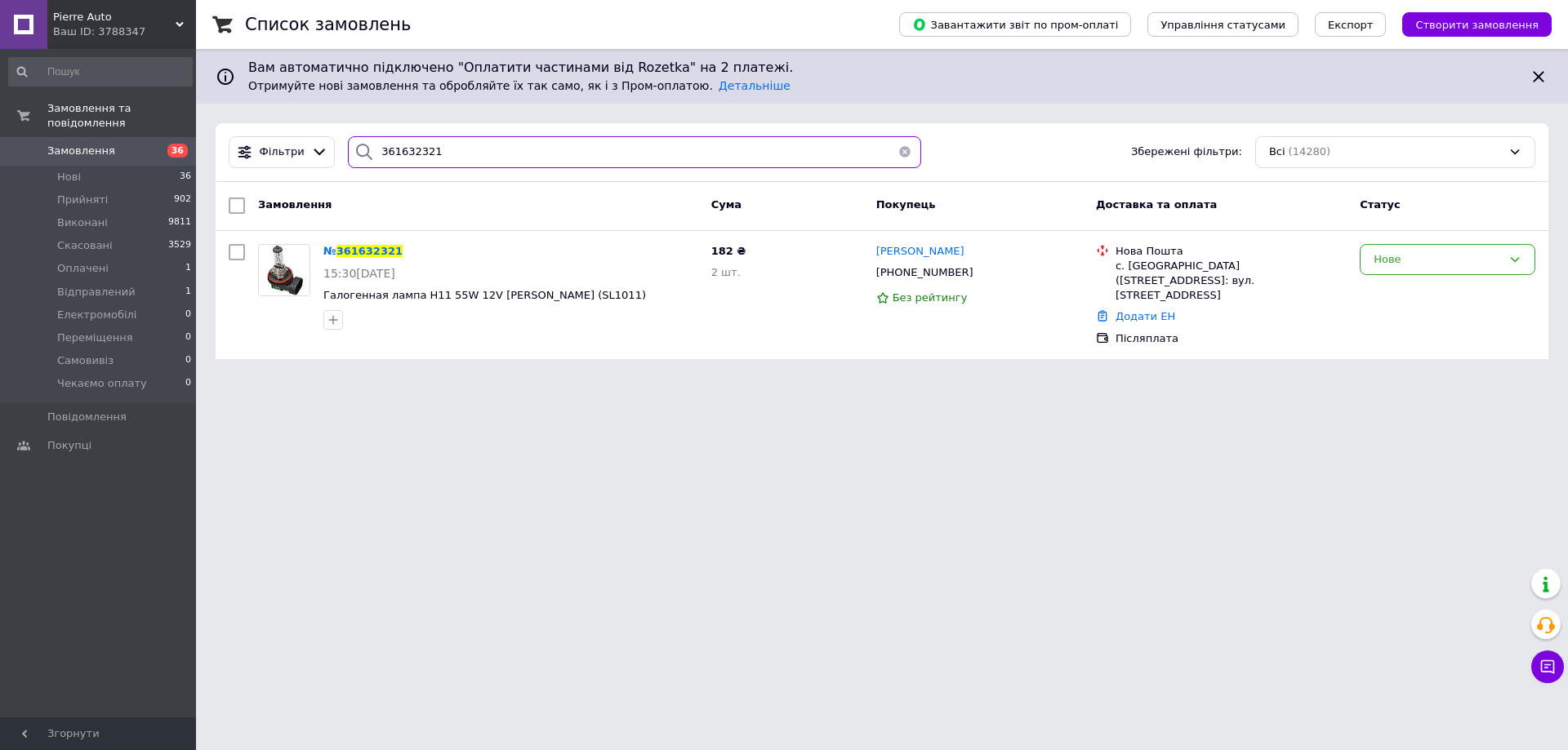
paste input "524"
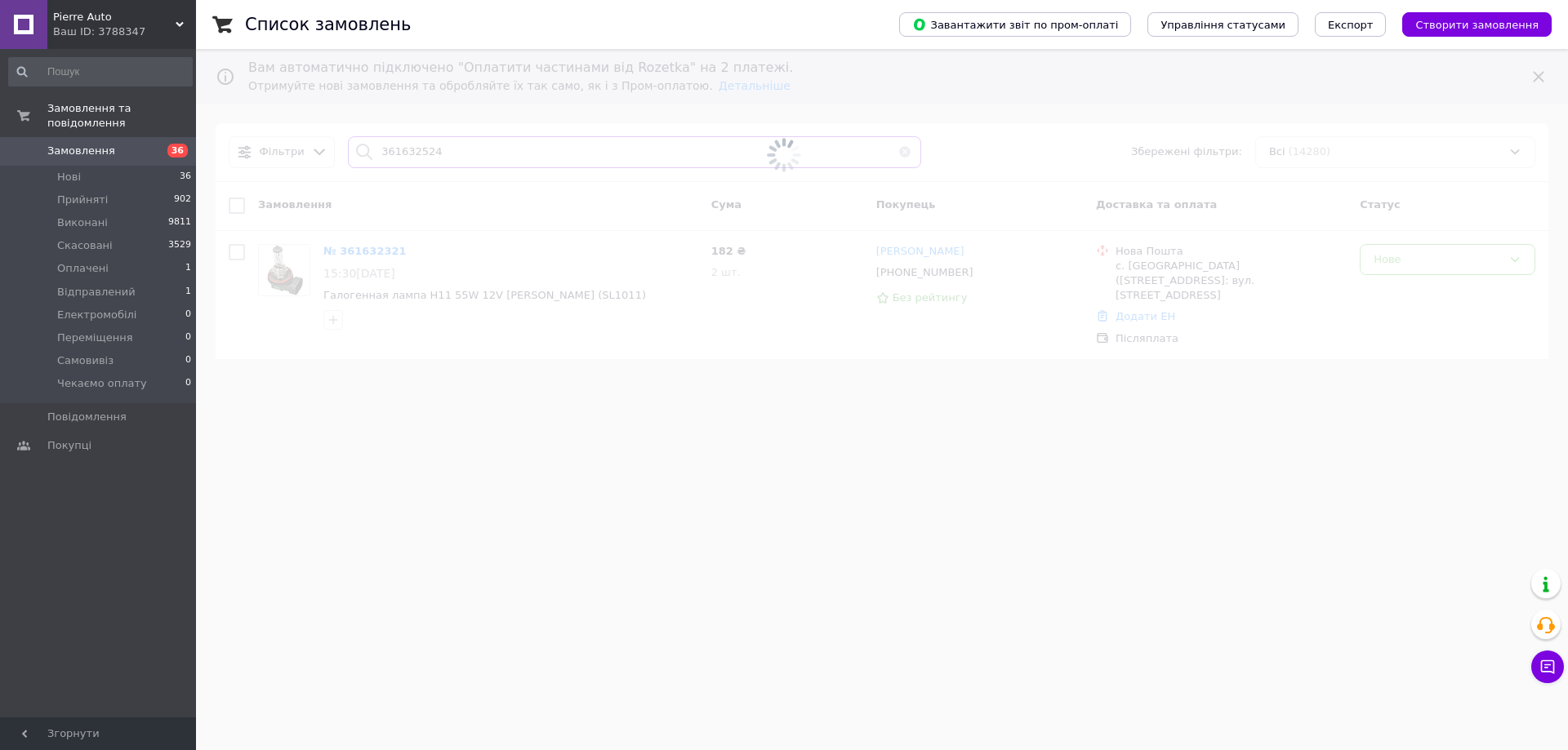
type input "361632524"
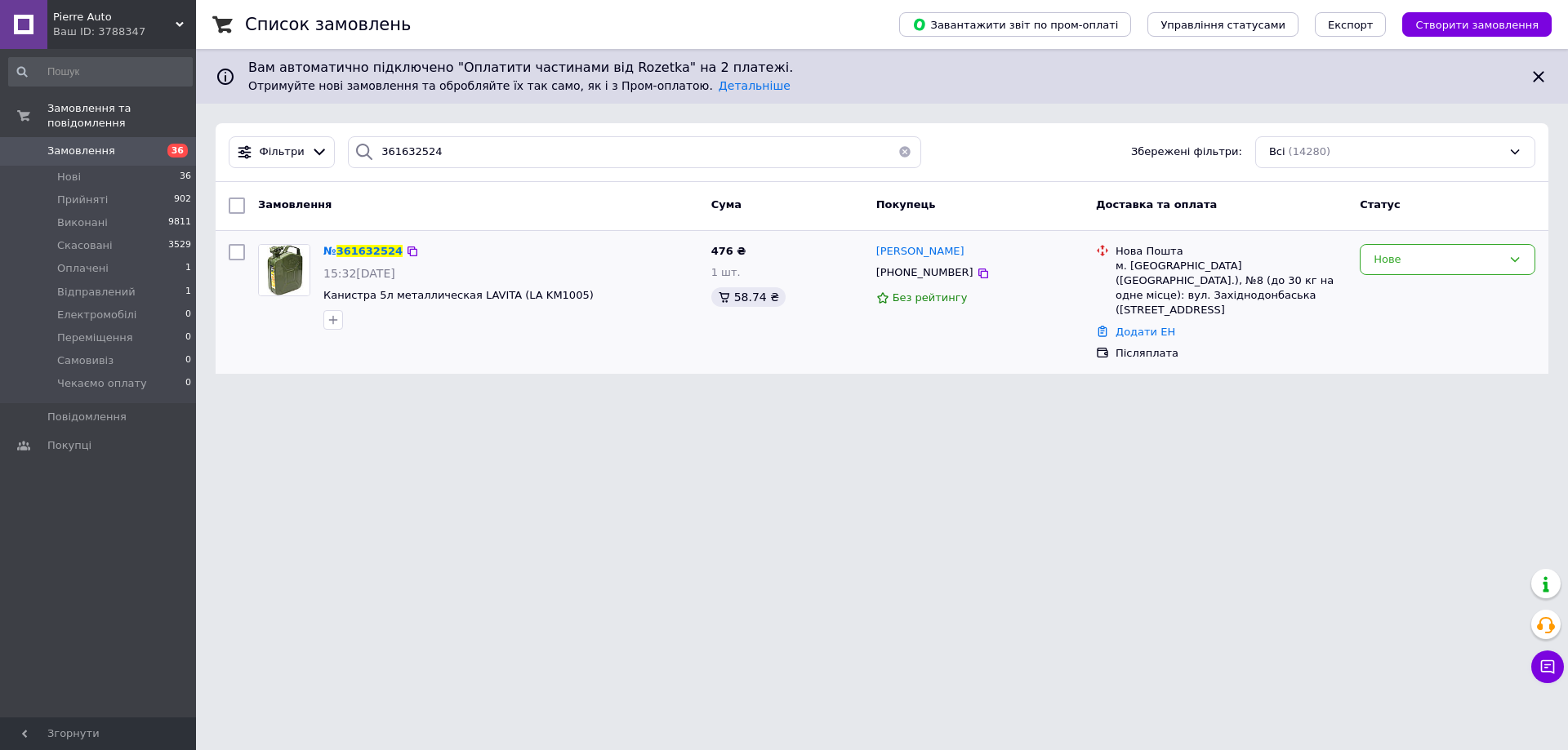
click at [1151, 262] on div "м. [GEOGRAPHIC_DATA] ([GEOGRAPHIC_DATA].), №8 (до 30 кг на одне місце): вул. За…" at bounding box center [1230, 289] width 231 height 60
copy div "[GEOGRAPHIC_DATA]"
